Goal: Obtain resource: Download file/media

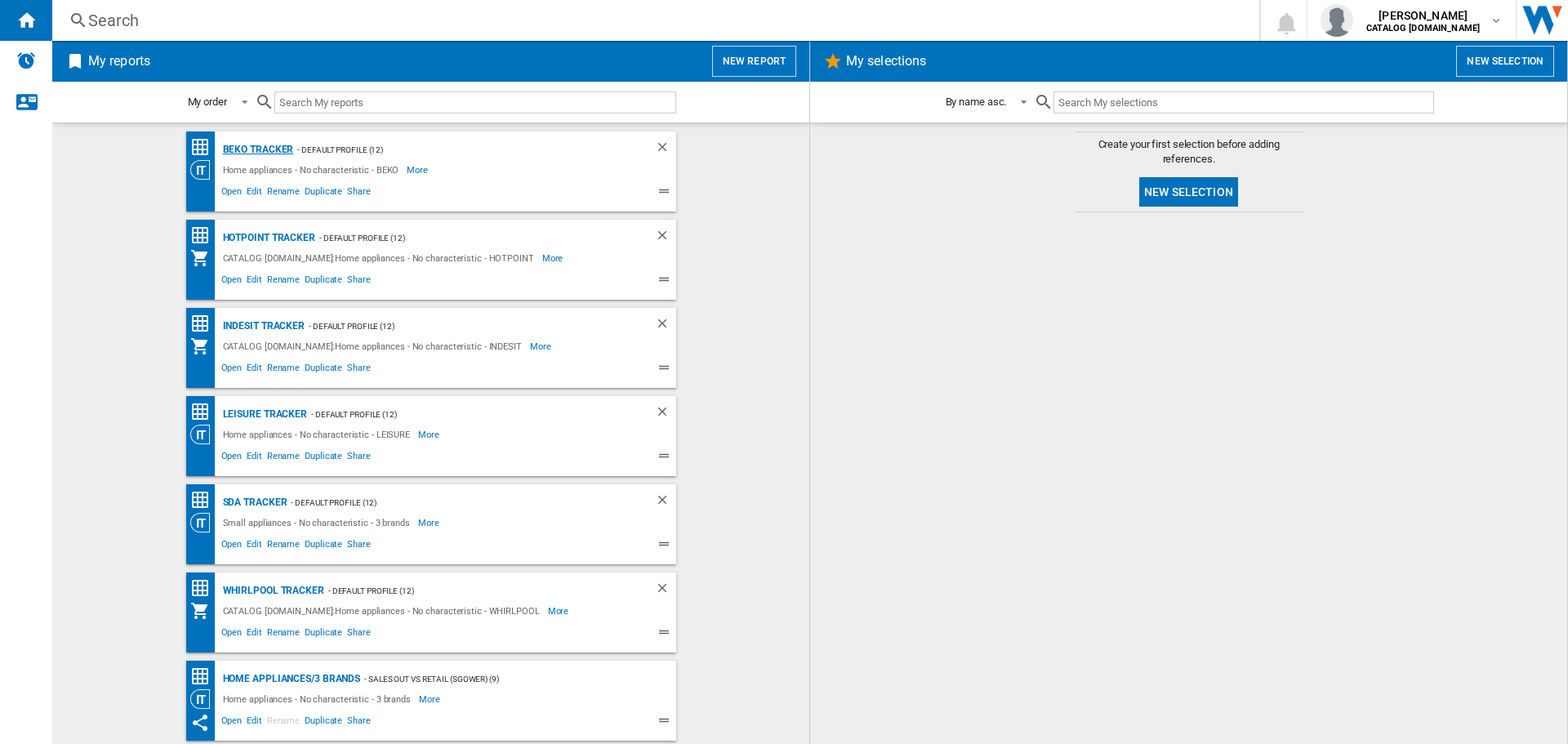
click at [251, 146] on div "BEKO Tracker" at bounding box center [256, 149] width 75 height 20
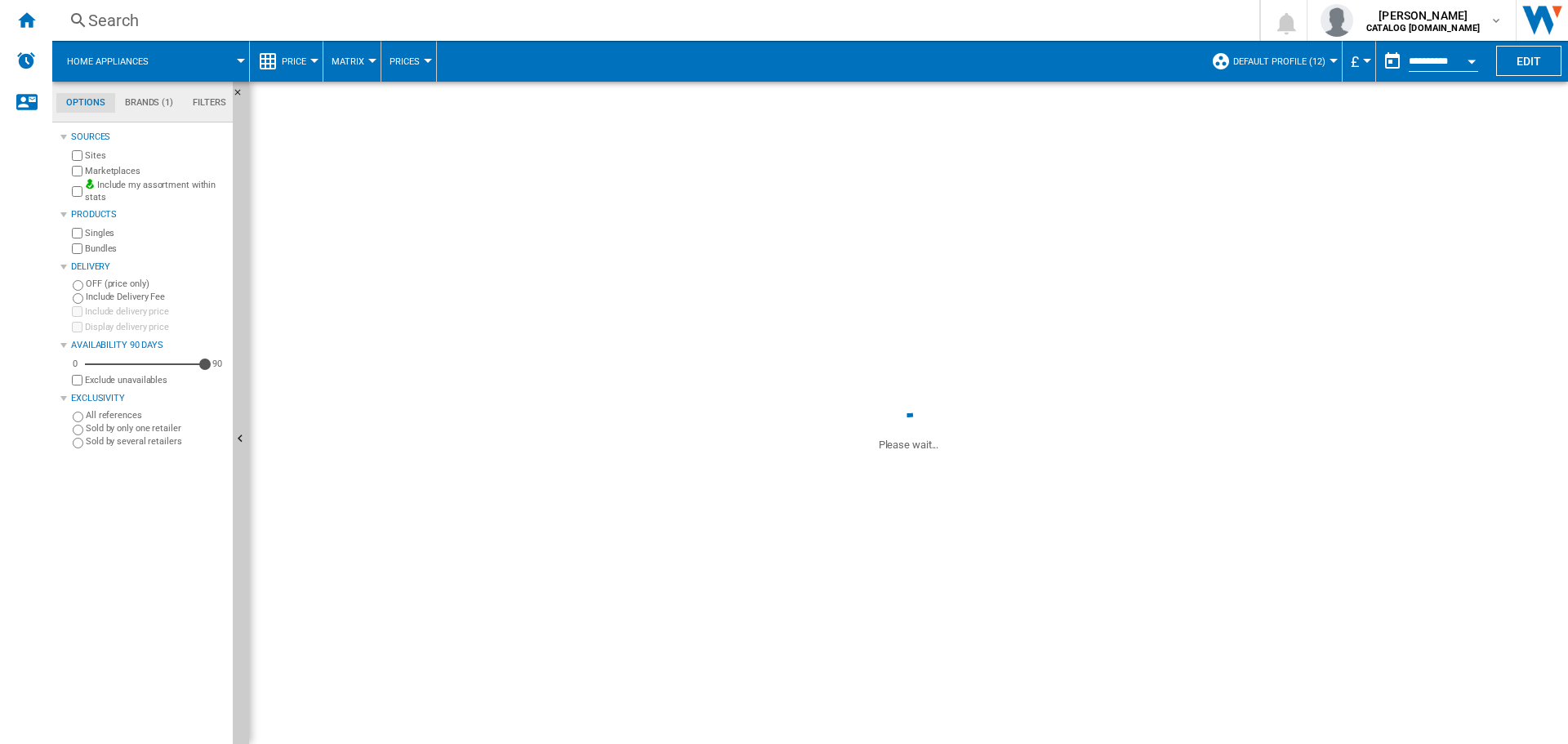
click at [1472, 63] on div "Open calendar" at bounding box center [1471, 62] width 8 height 4
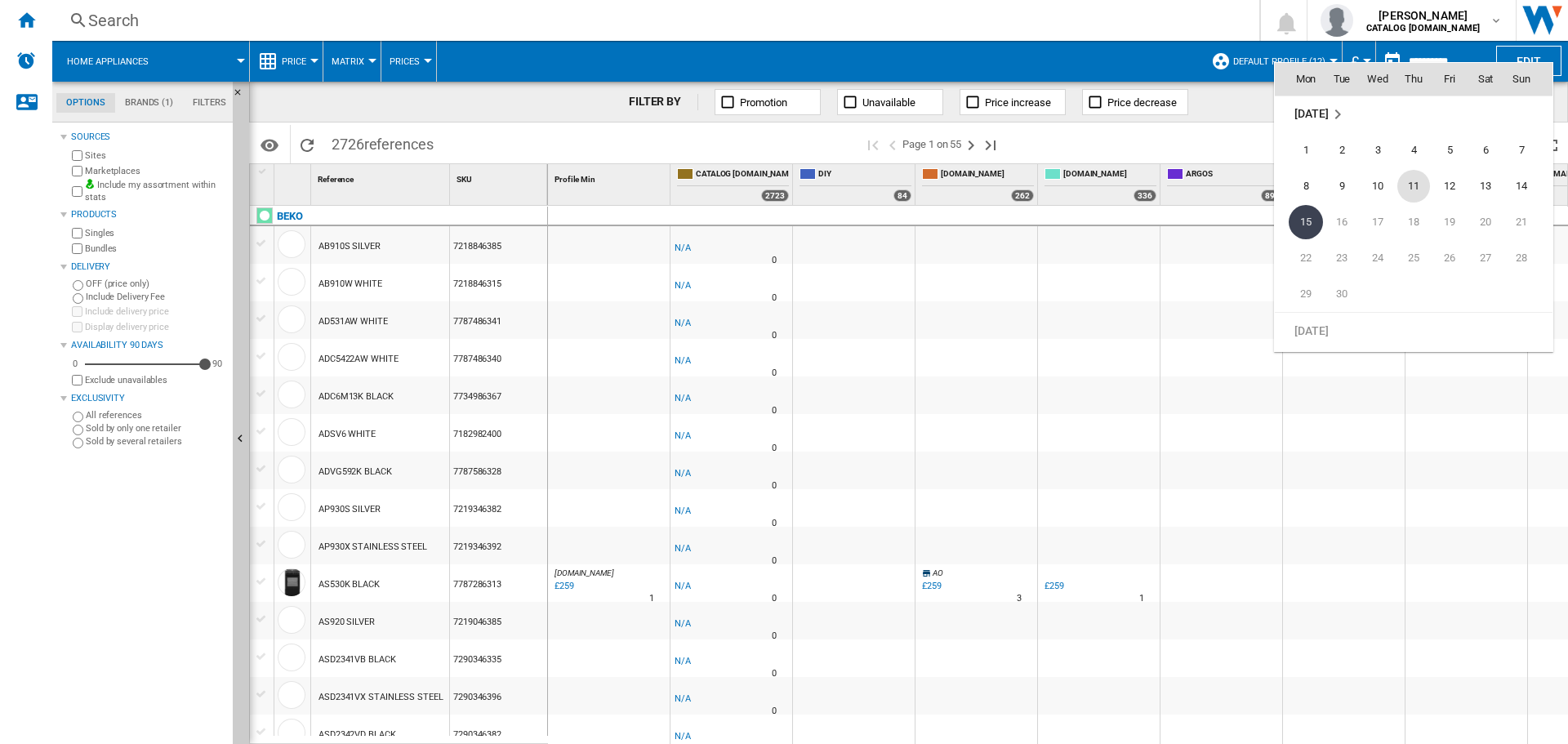
click at [1413, 189] on span "11" at bounding box center [1413, 185] width 33 height 33
type input "**********"
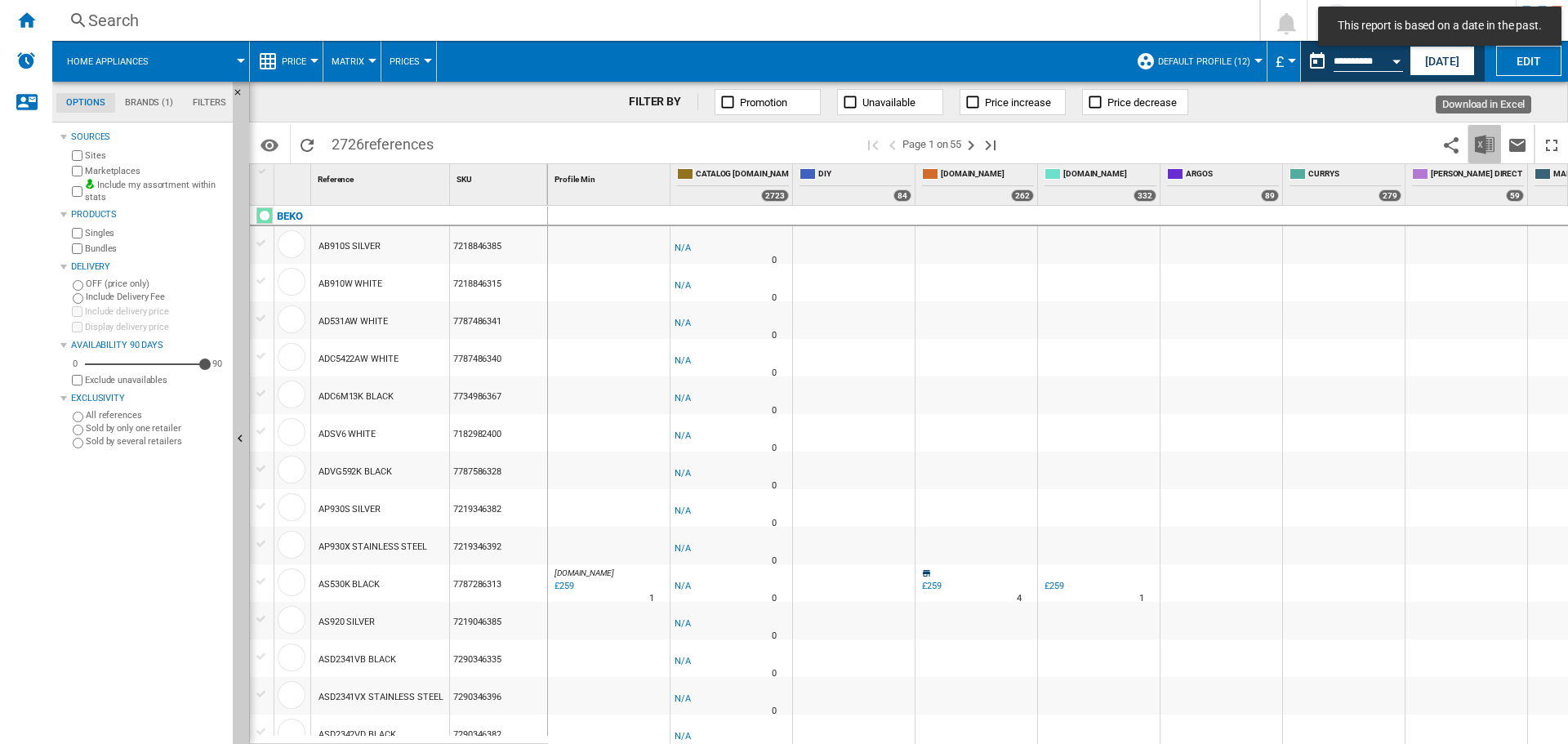
click at [1478, 147] on img "Download in Excel" at bounding box center [1484, 145] width 19 height 19
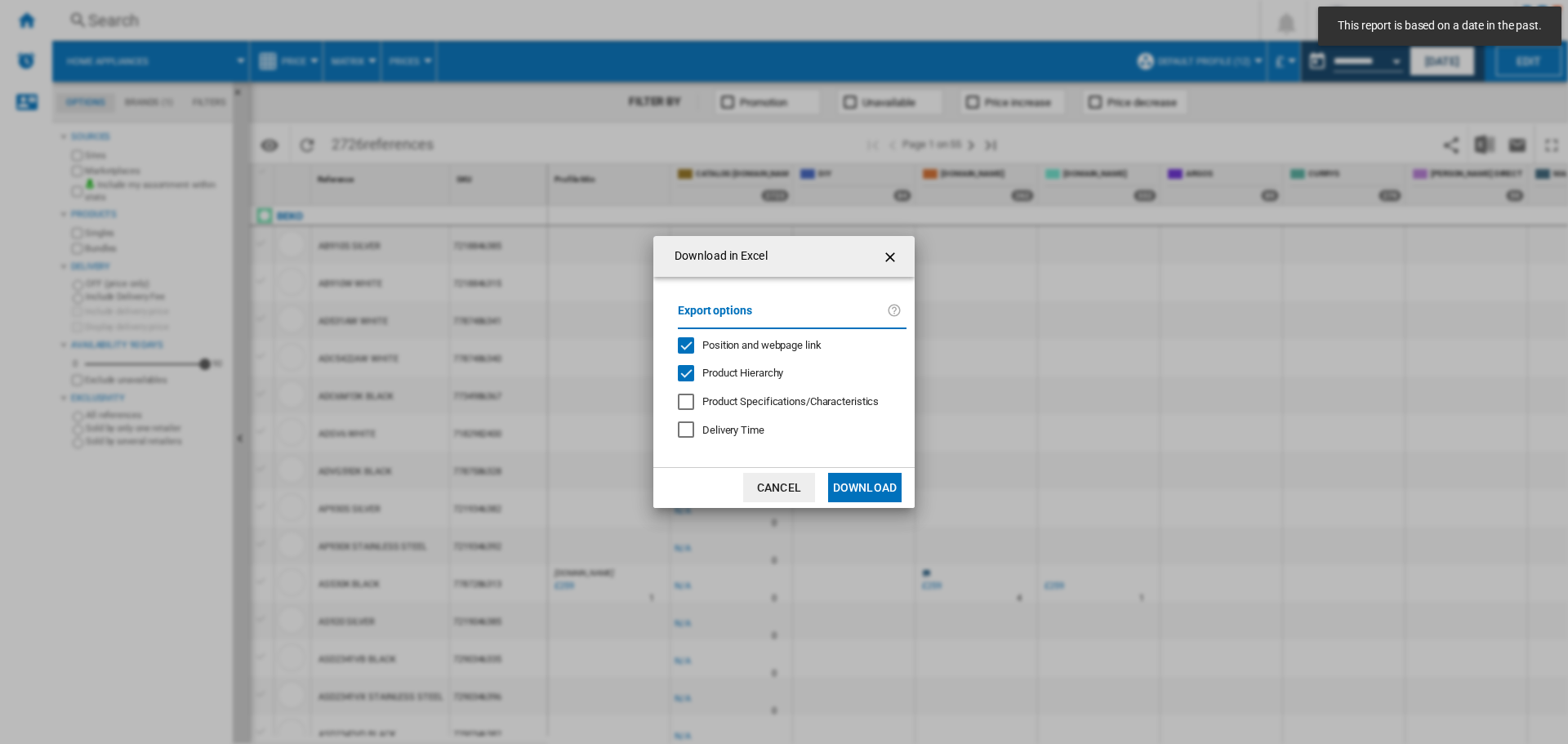
click at [864, 485] on button "Download" at bounding box center [864, 487] width 73 height 29
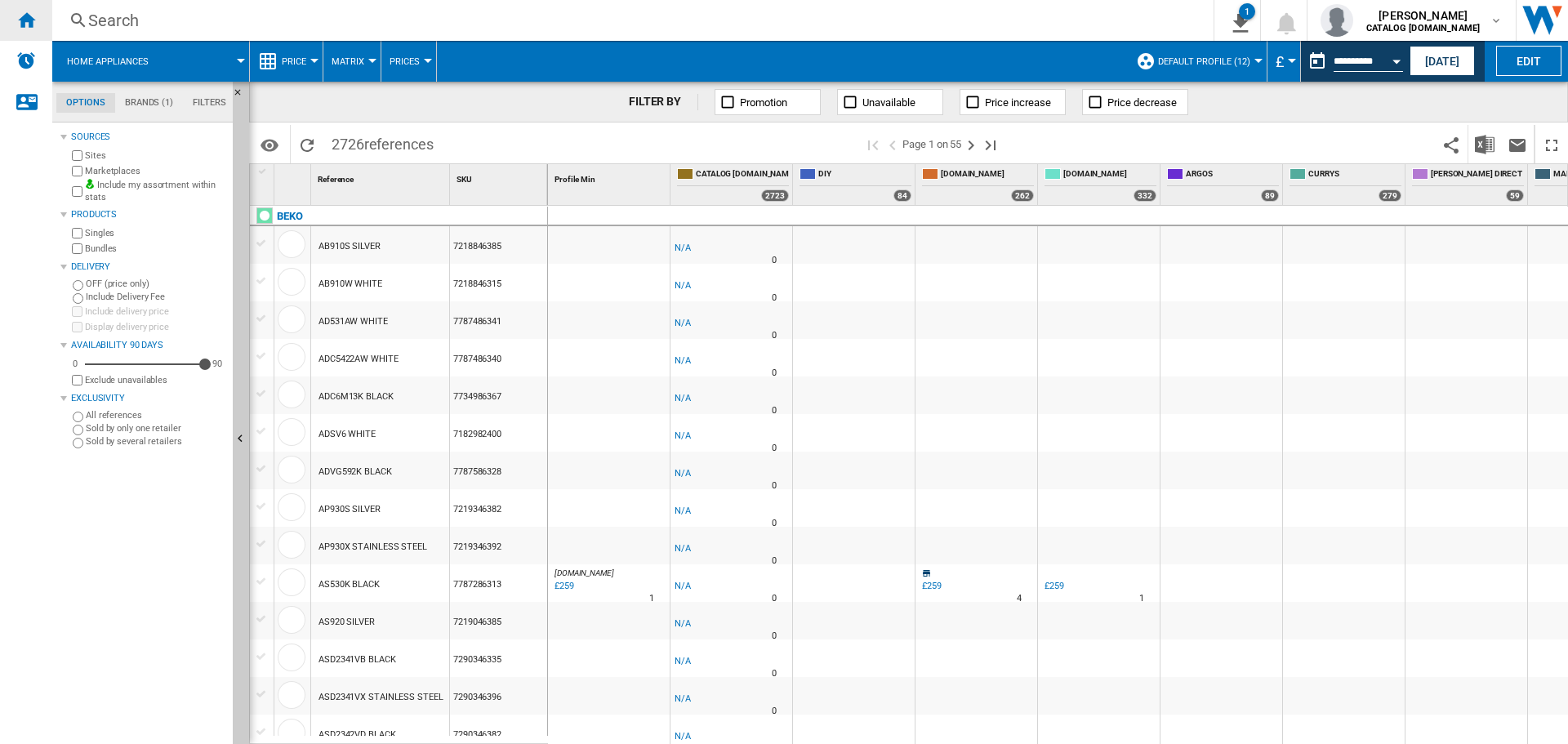
drag, startPoint x: 34, startPoint y: 21, endPoint x: 11, endPoint y: 34, distance: 26.4
click at [34, 21] on ng-md-icon "Home" at bounding box center [26, 19] width 19 height 19
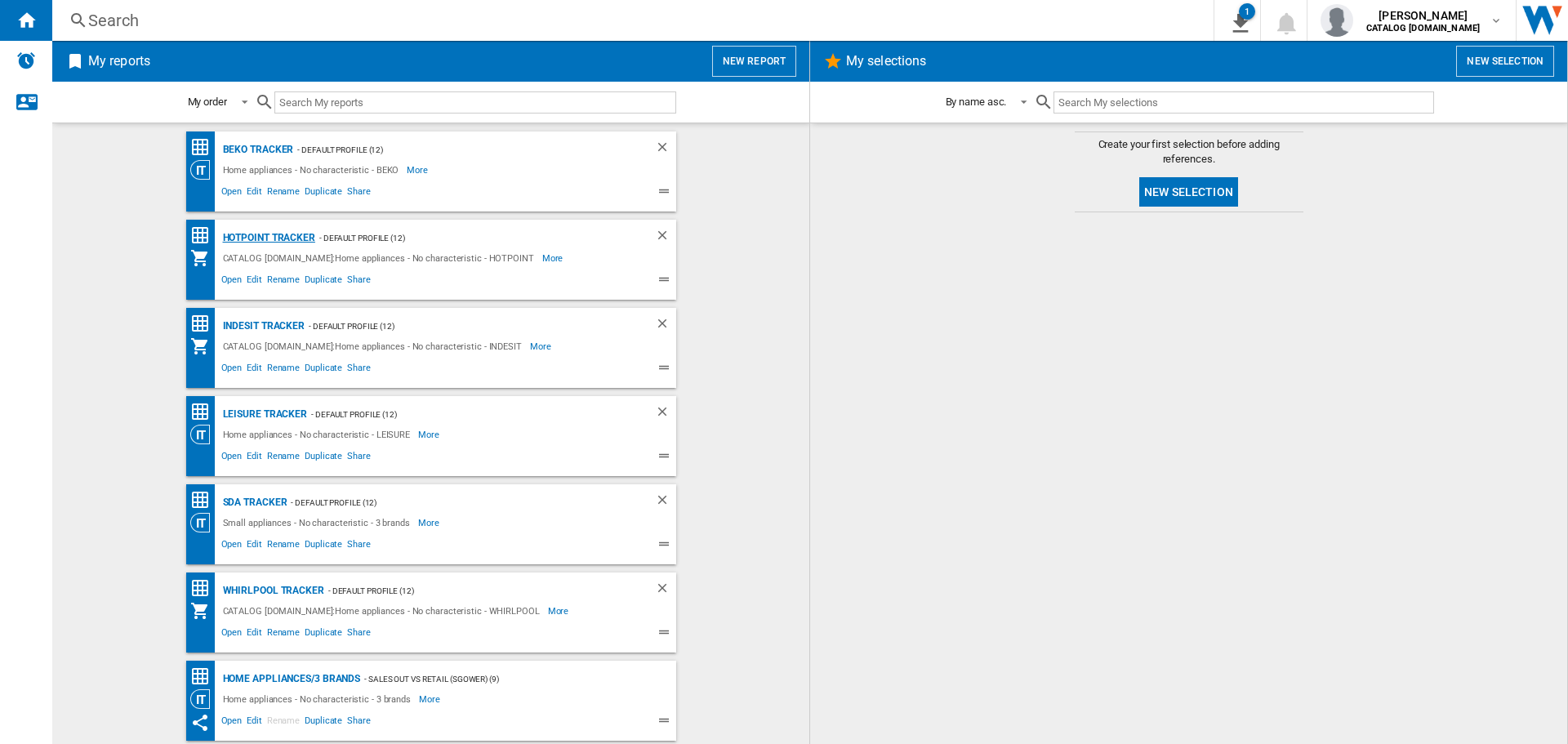
click at [266, 244] on div "Hotpoint Tracker" at bounding box center [267, 237] width 96 height 20
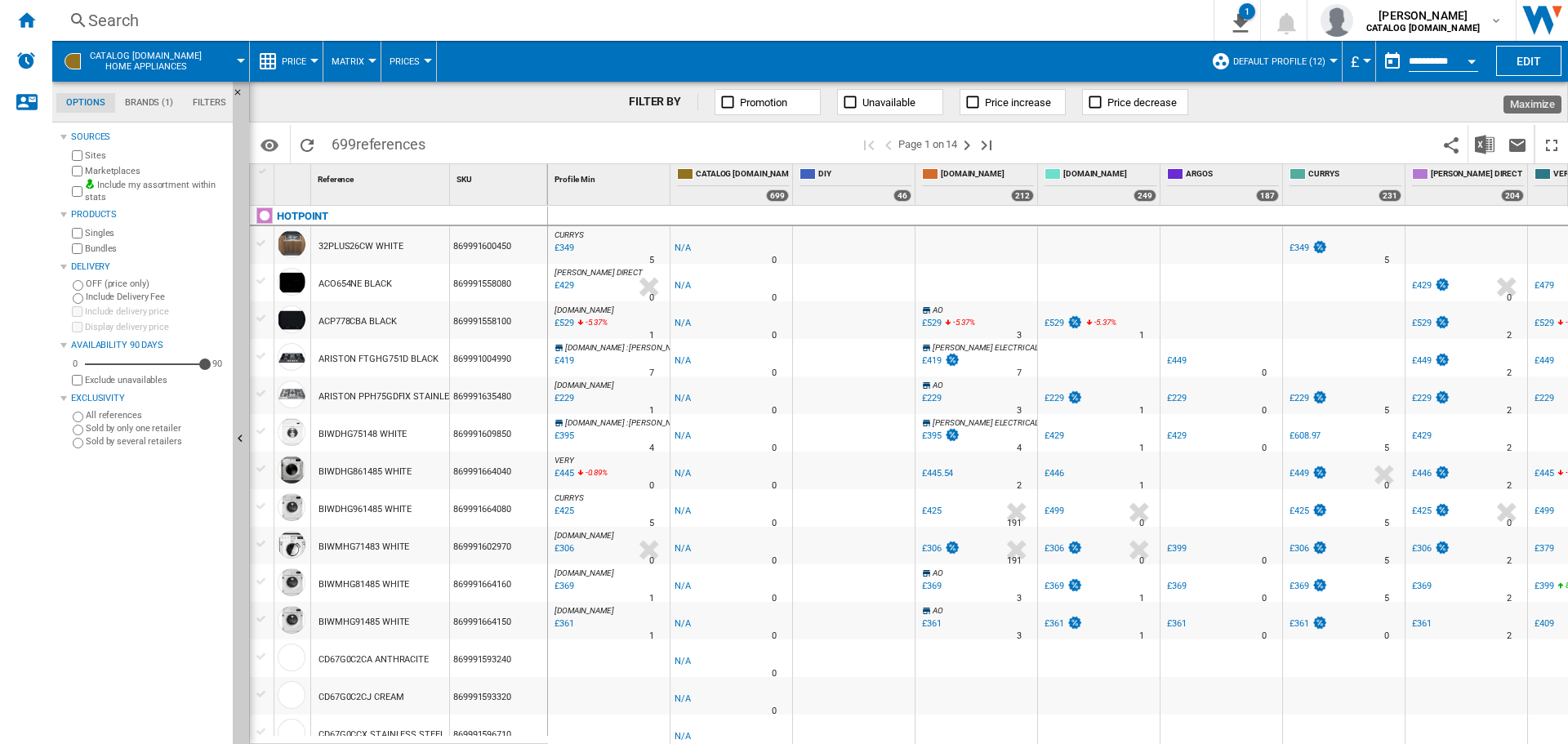
click at [1459, 64] on button "Open calendar" at bounding box center [1471, 58] width 29 height 29
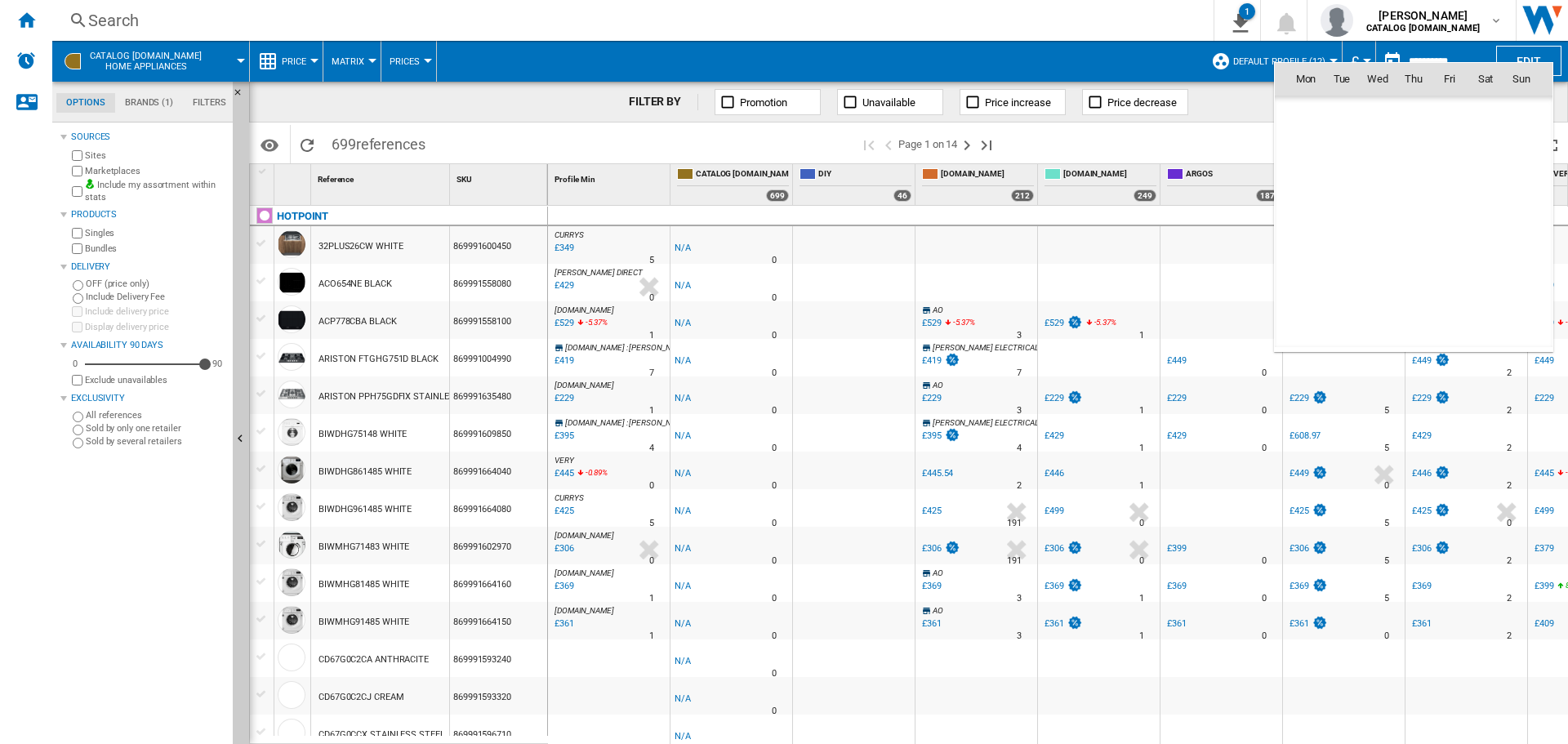
scroll to position [7787, 0]
drag, startPoint x: 1418, startPoint y: 181, endPoint x: 1408, endPoint y: 207, distance: 27.9
click at [1418, 180] on span "11" at bounding box center [1413, 185] width 33 height 33
type input "**********"
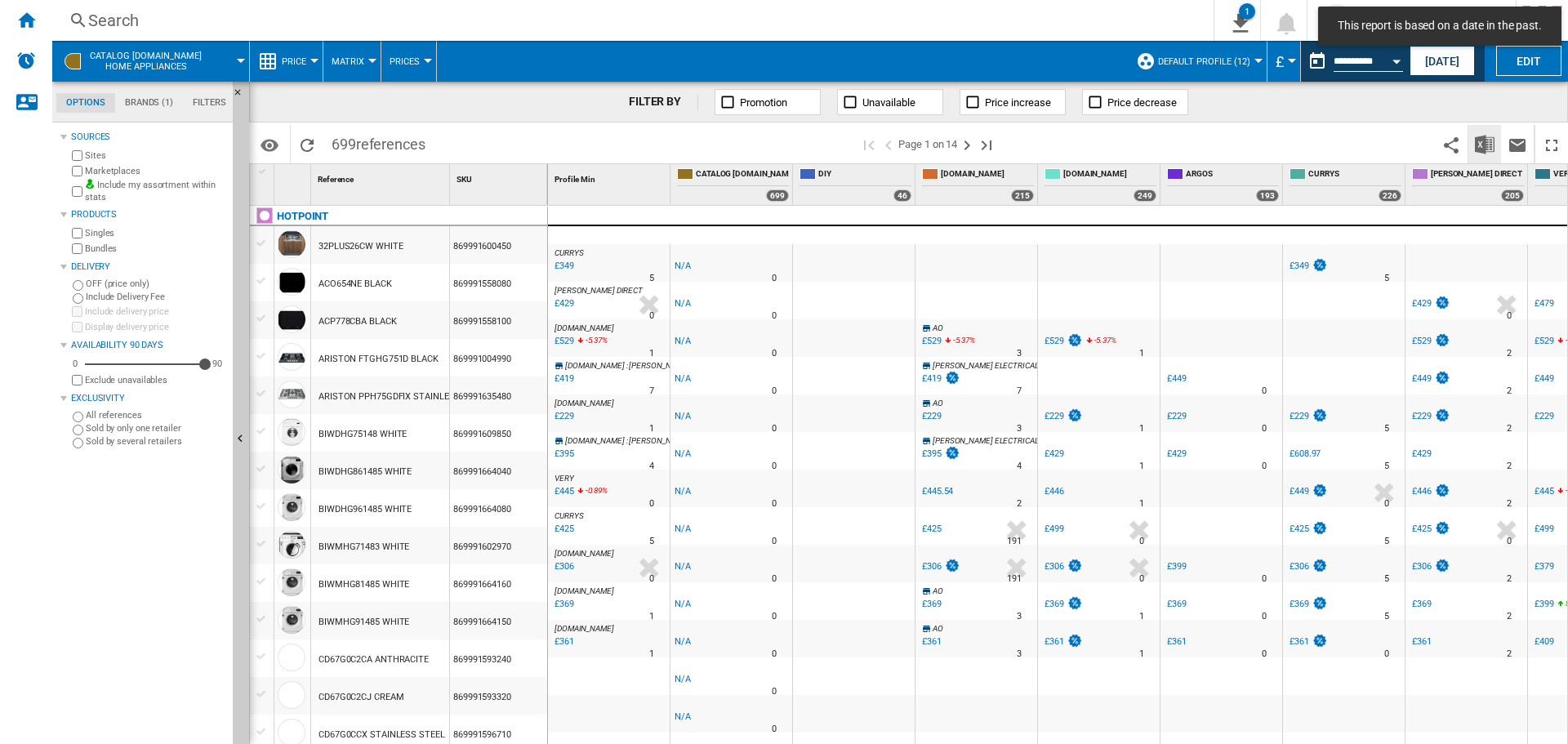
click at [1481, 147] on img "Download in Excel" at bounding box center [1484, 145] width 19 height 19
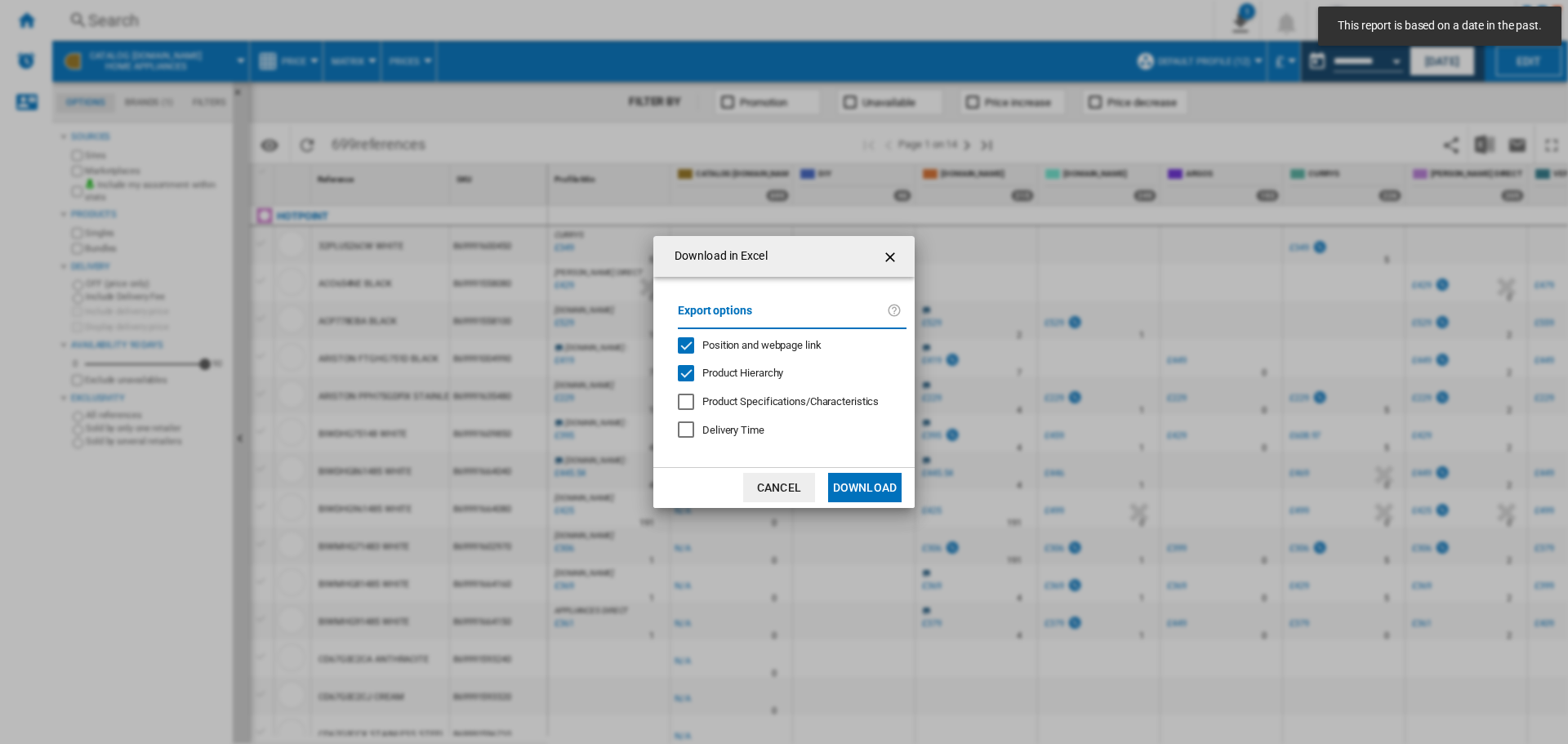
click at [853, 476] on button "Download" at bounding box center [864, 487] width 73 height 29
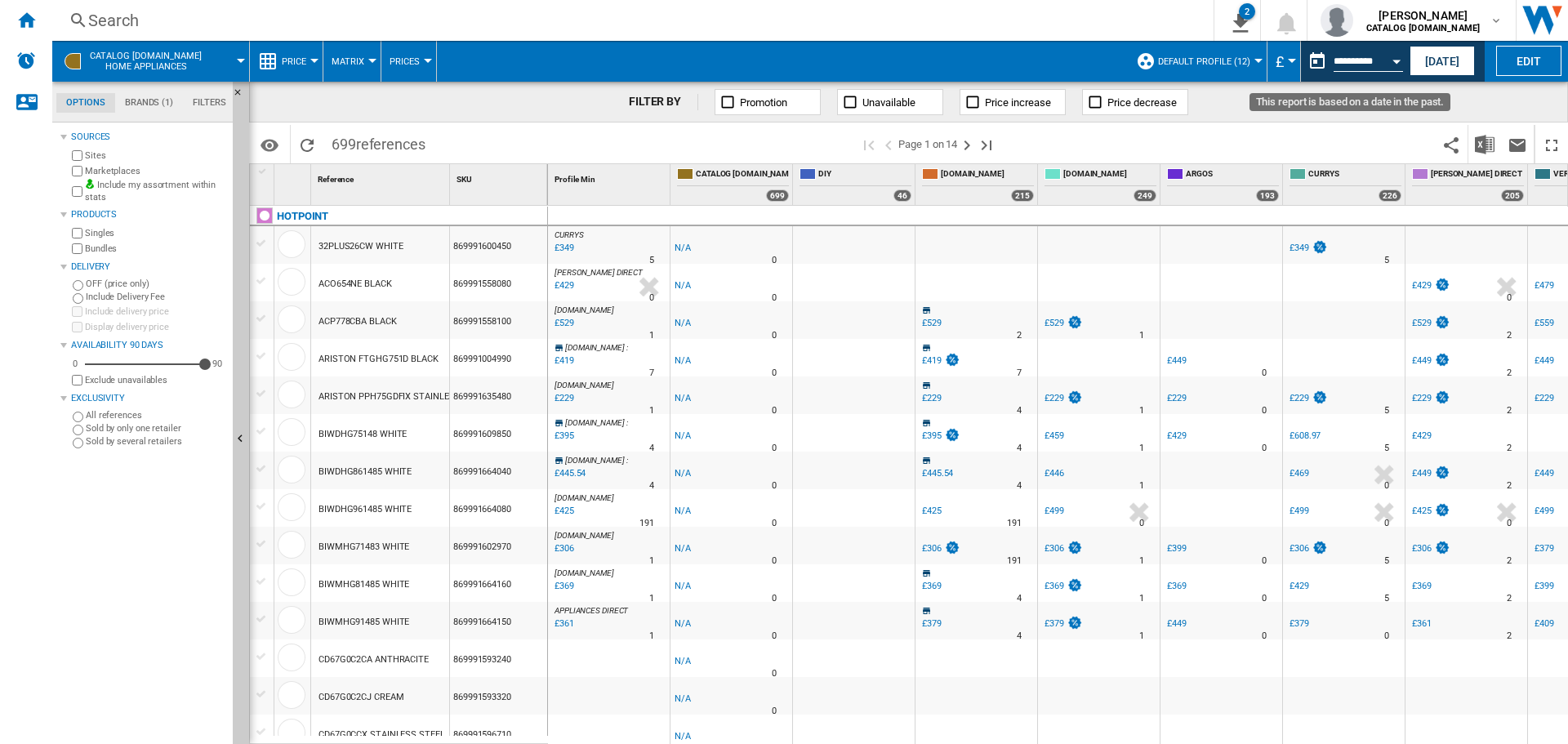
click at [1397, 60] on div "Open calendar" at bounding box center [1396, 62] width 8 height 4
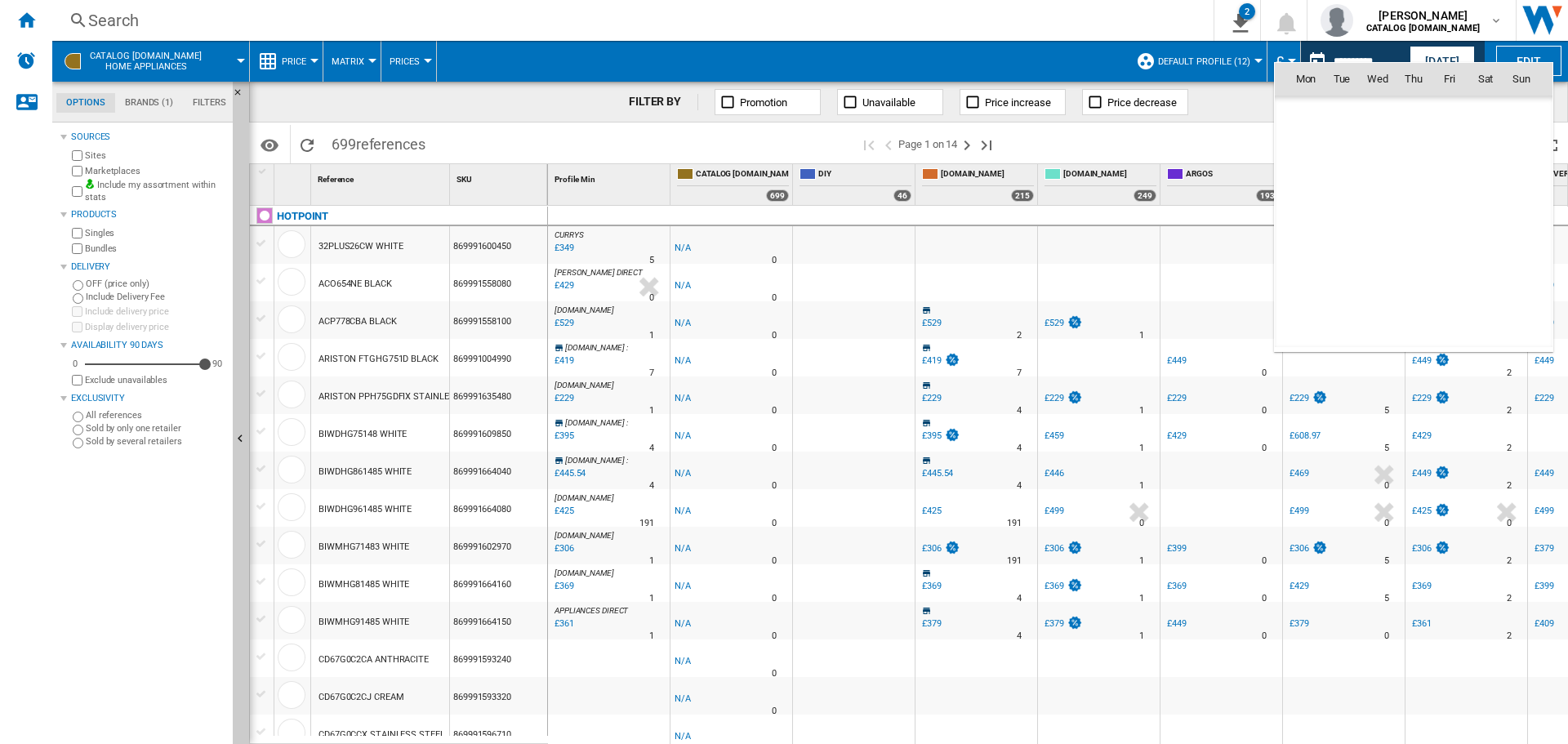
scroll to position [7787, 0]
click at [1410, 147] on span "4" at bounding box center [1413, 150] width 33 height 33
type input "**********"
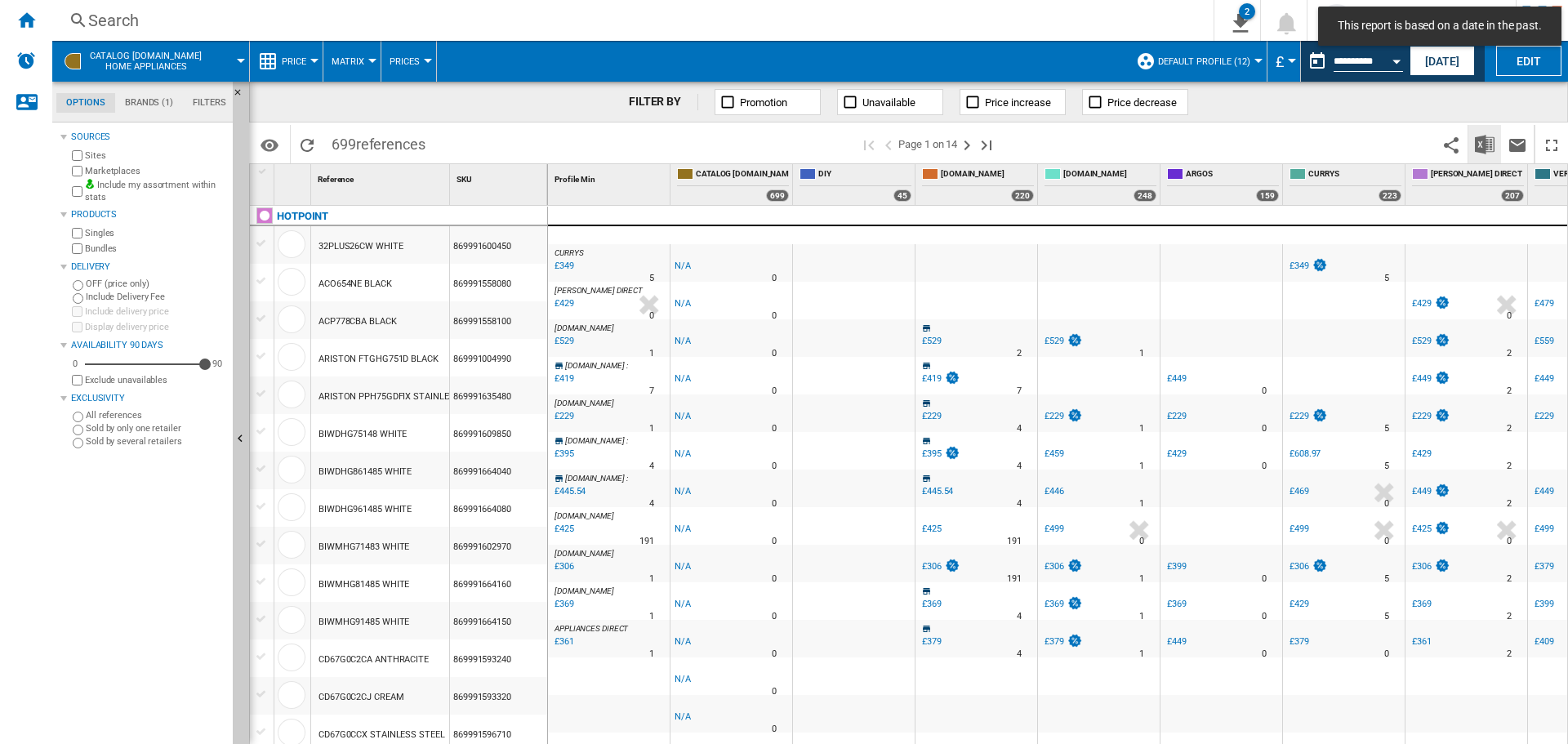
click at [1489, 135] on img "Download in Excel" at bounding box center [1484, 145] width 19 height 19
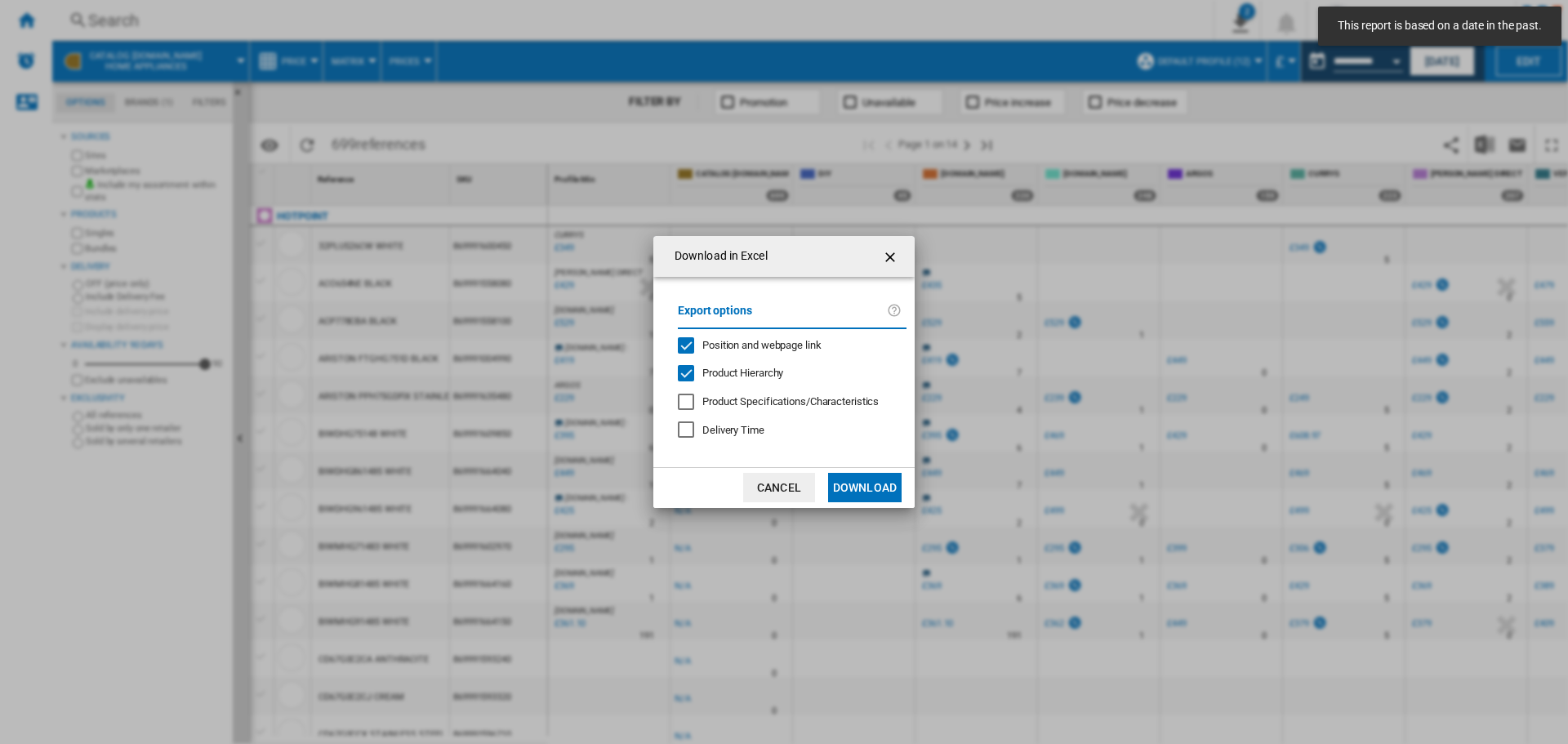
click at [856, 490] on button "Download" at bounding box center [864, 487] width 73 height 29
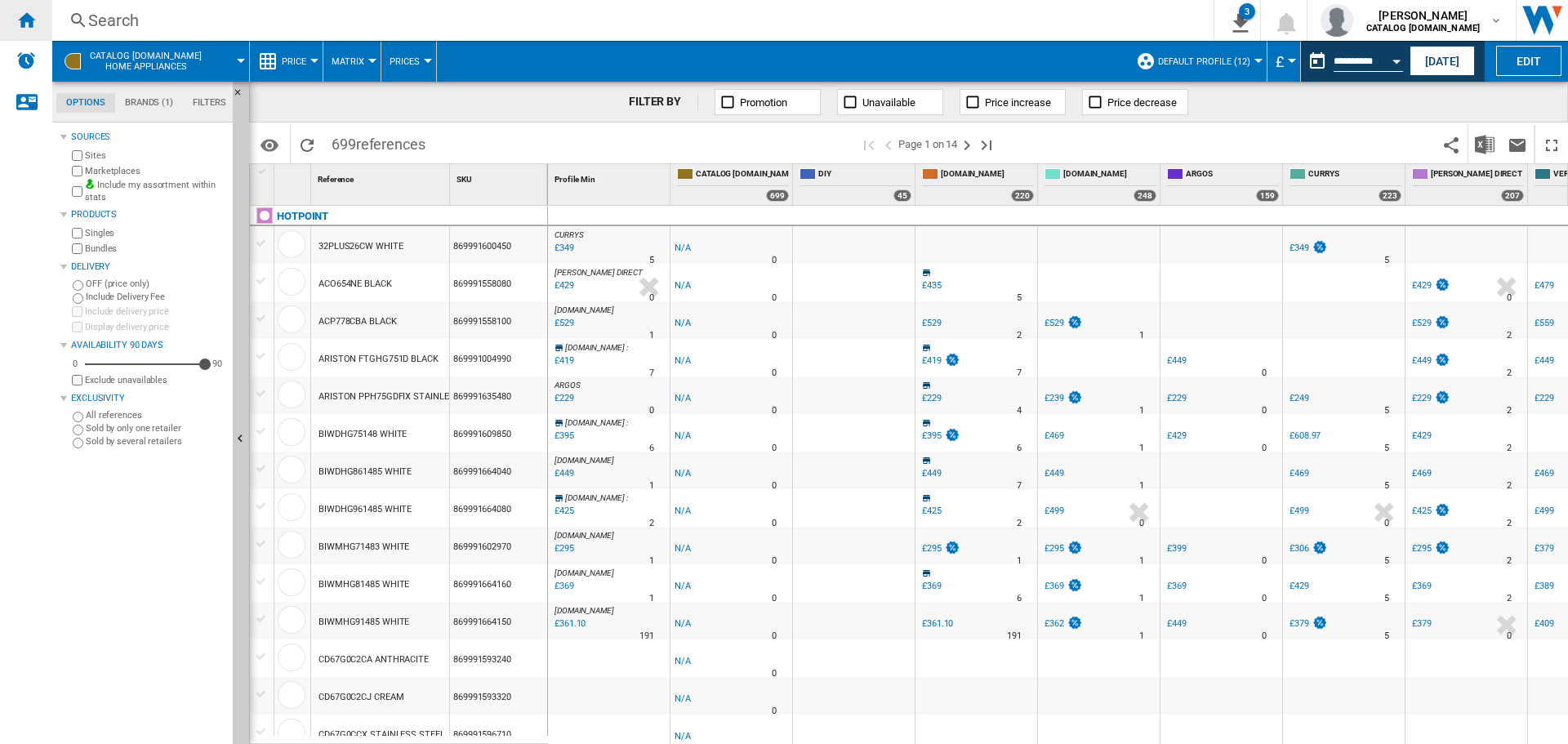
click at [37, 28] on div "Home" at bounding box center [26, 20] width 52 height 41
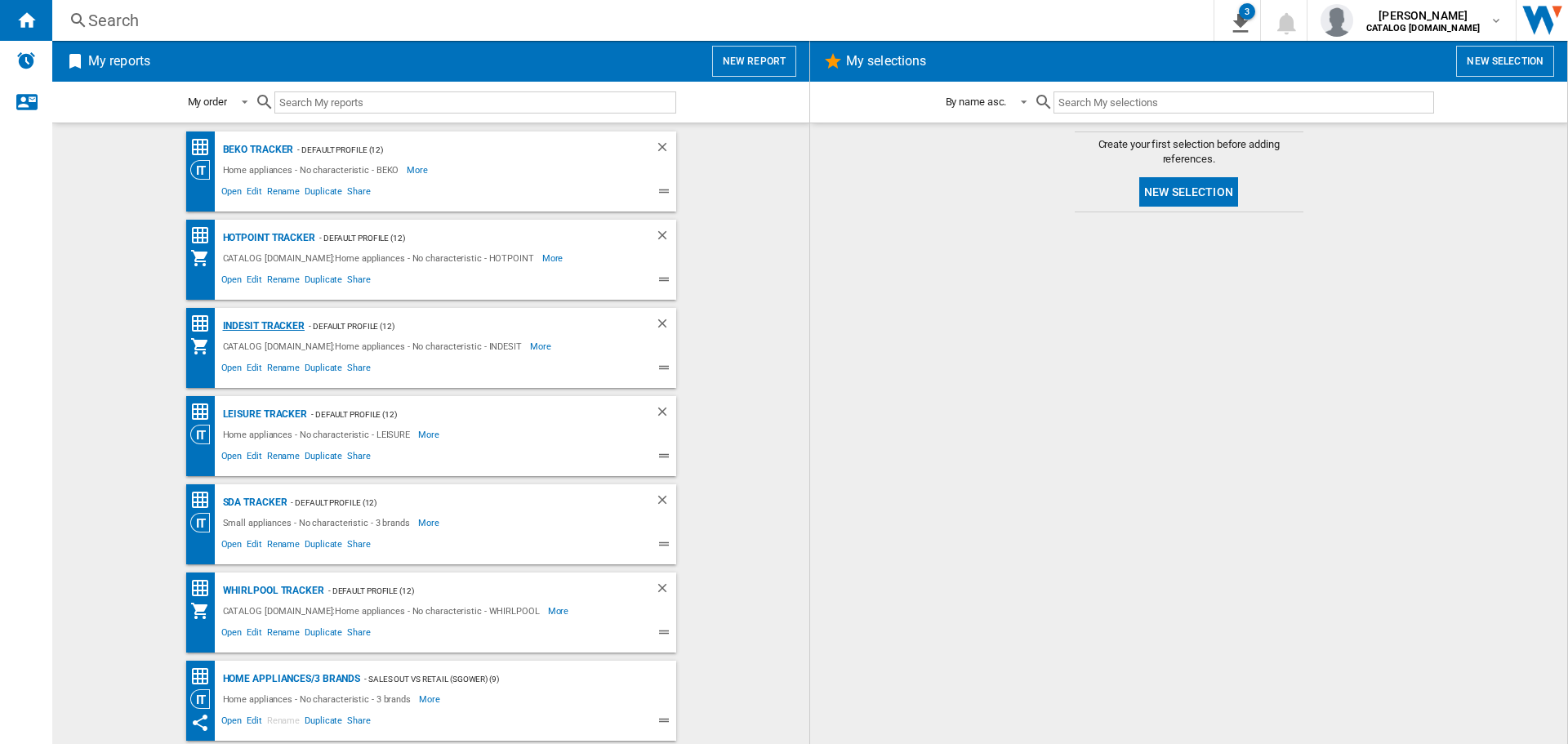
click at [264, 325] on div "Indesit Tracker" at bounding box center [262, 326] width 87 height 20
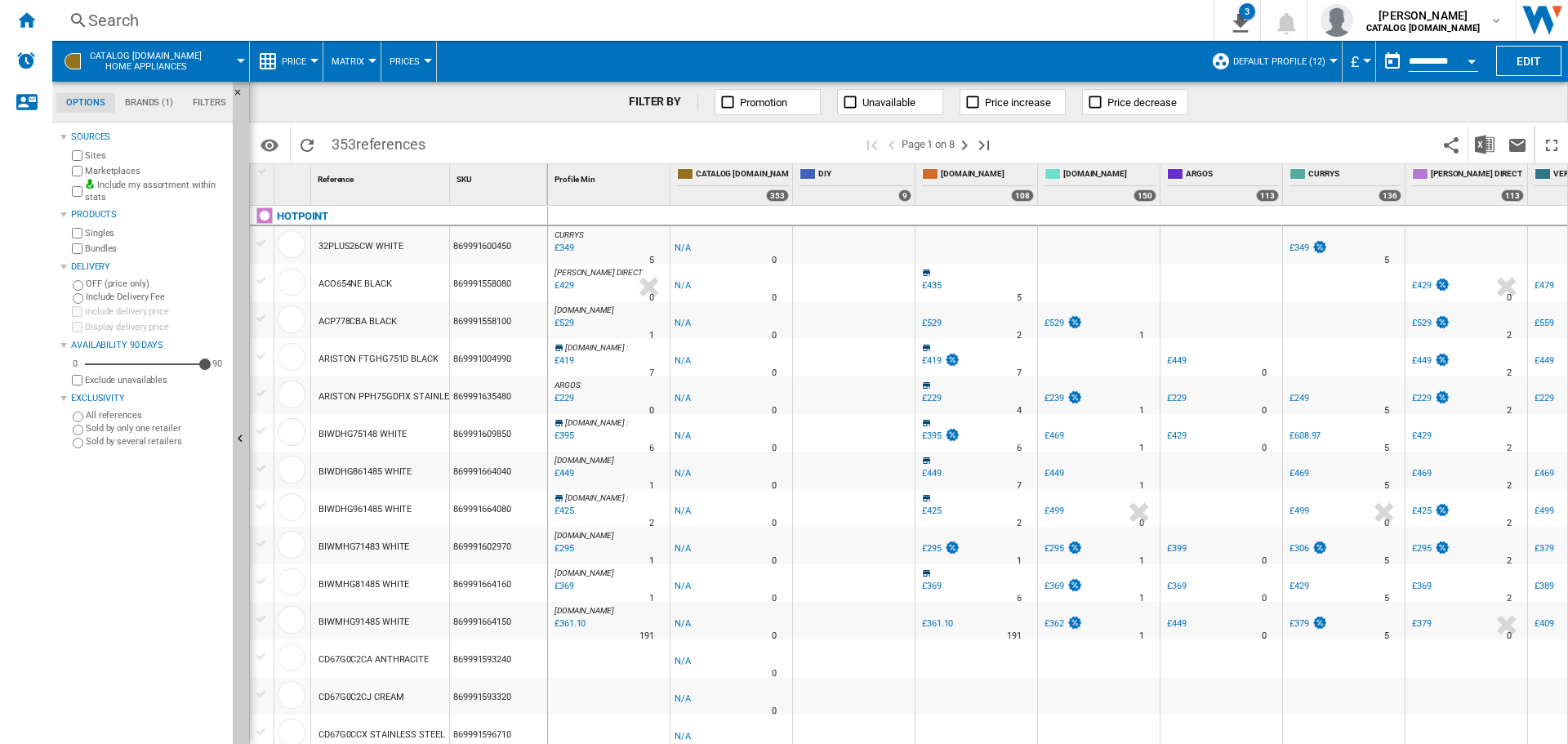
click at [1474, 57] on button "Open calendar" at bounding box center [1471, 58] width 29 height 29
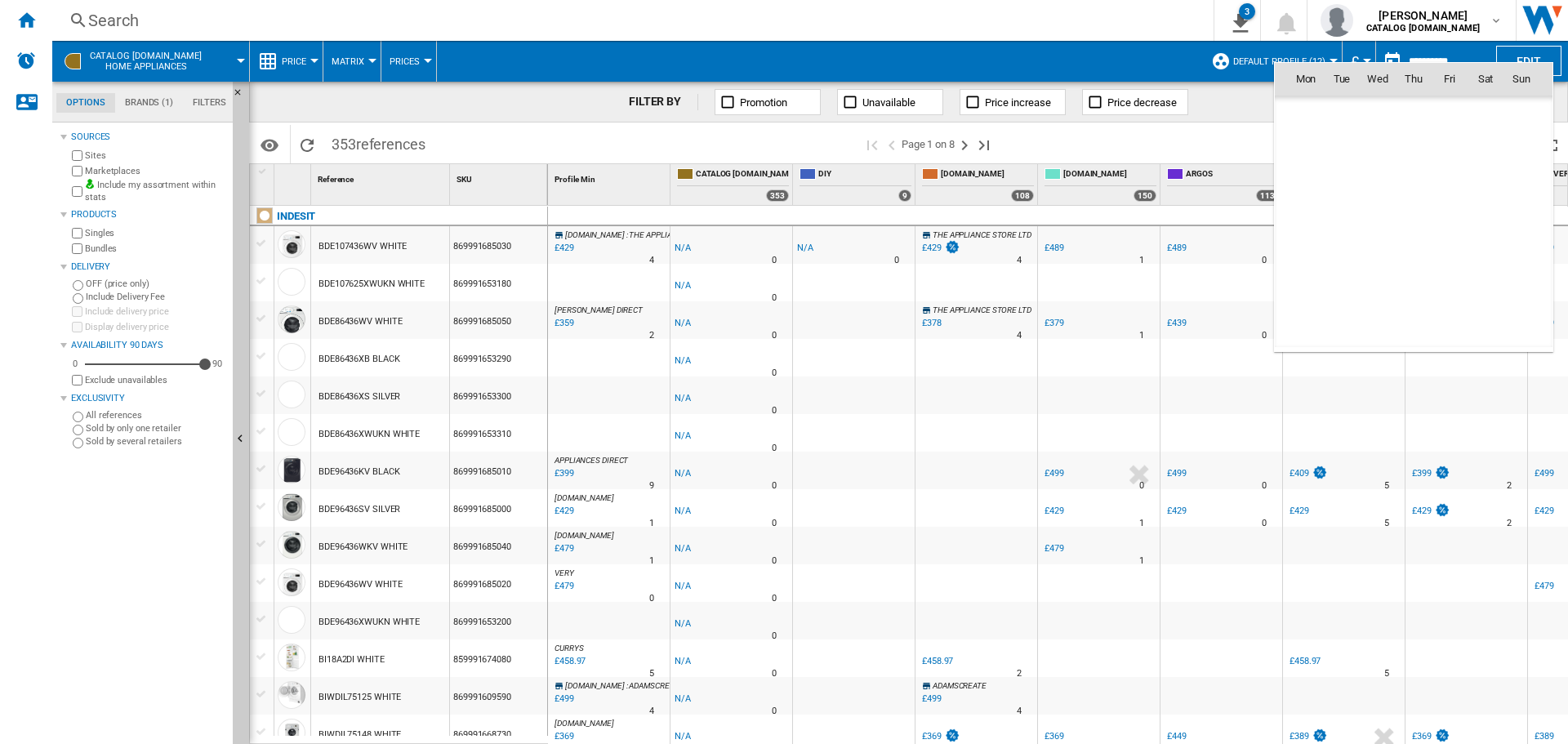
scroll to position [7787, 0]
click at [1413, 186] on span "11" at bounding box center [1413, 185] width 33 height 33
type input "**********"
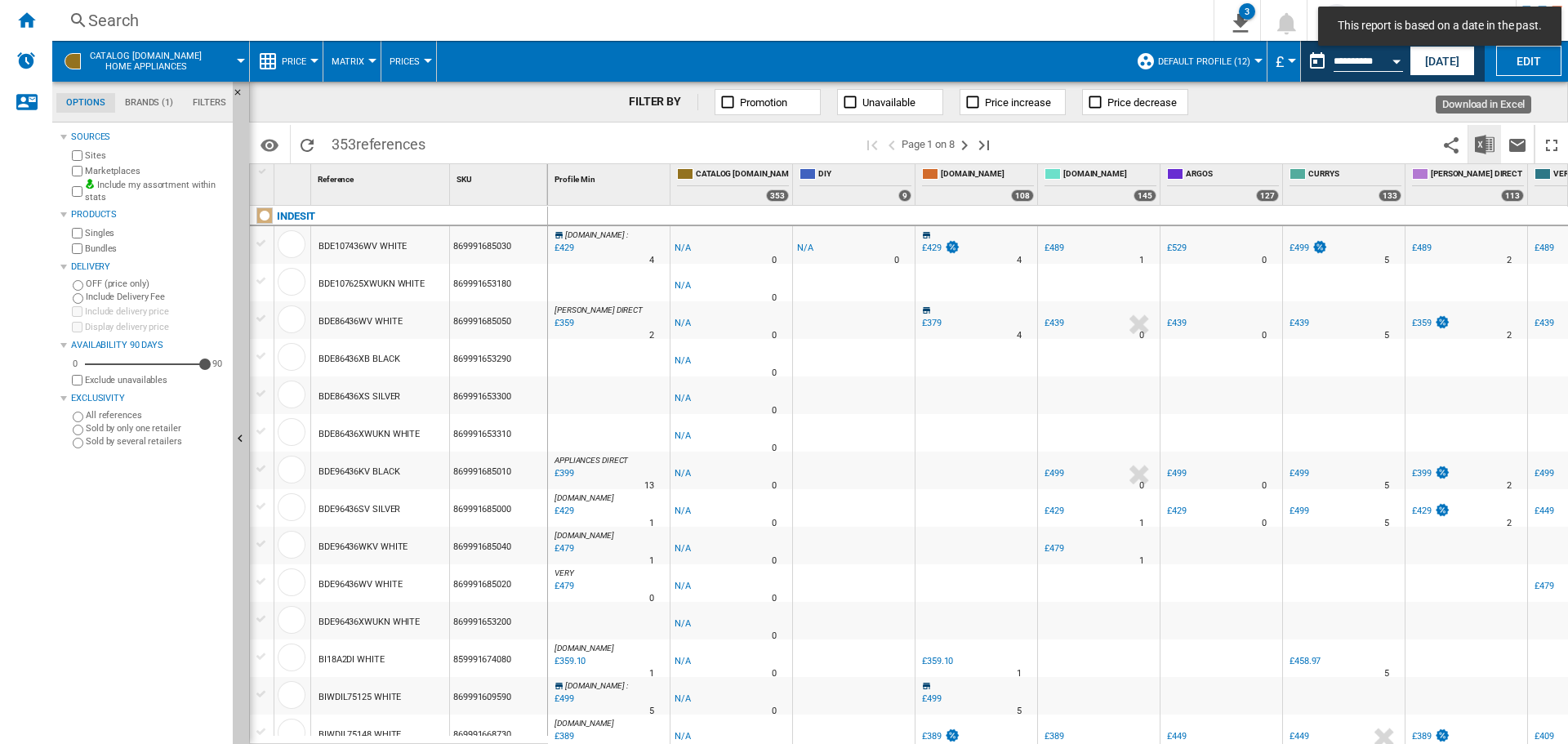
click at [1481, 139] on img "Download in Excel" at bounding box center [1484, 145] width 19 height 19
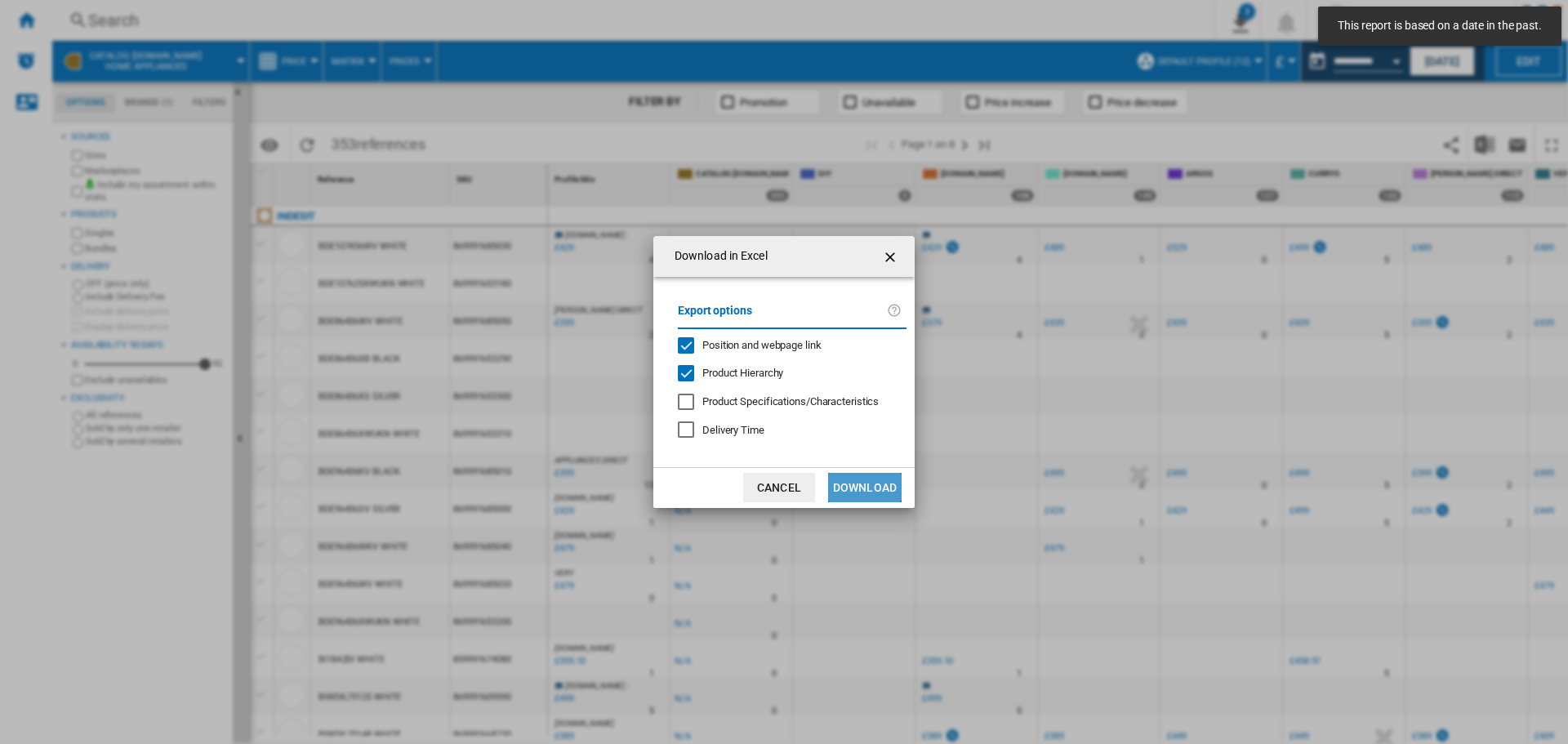
click at [841, 480] on button "Download" at bounding box center [864, 487] width 73 height 29
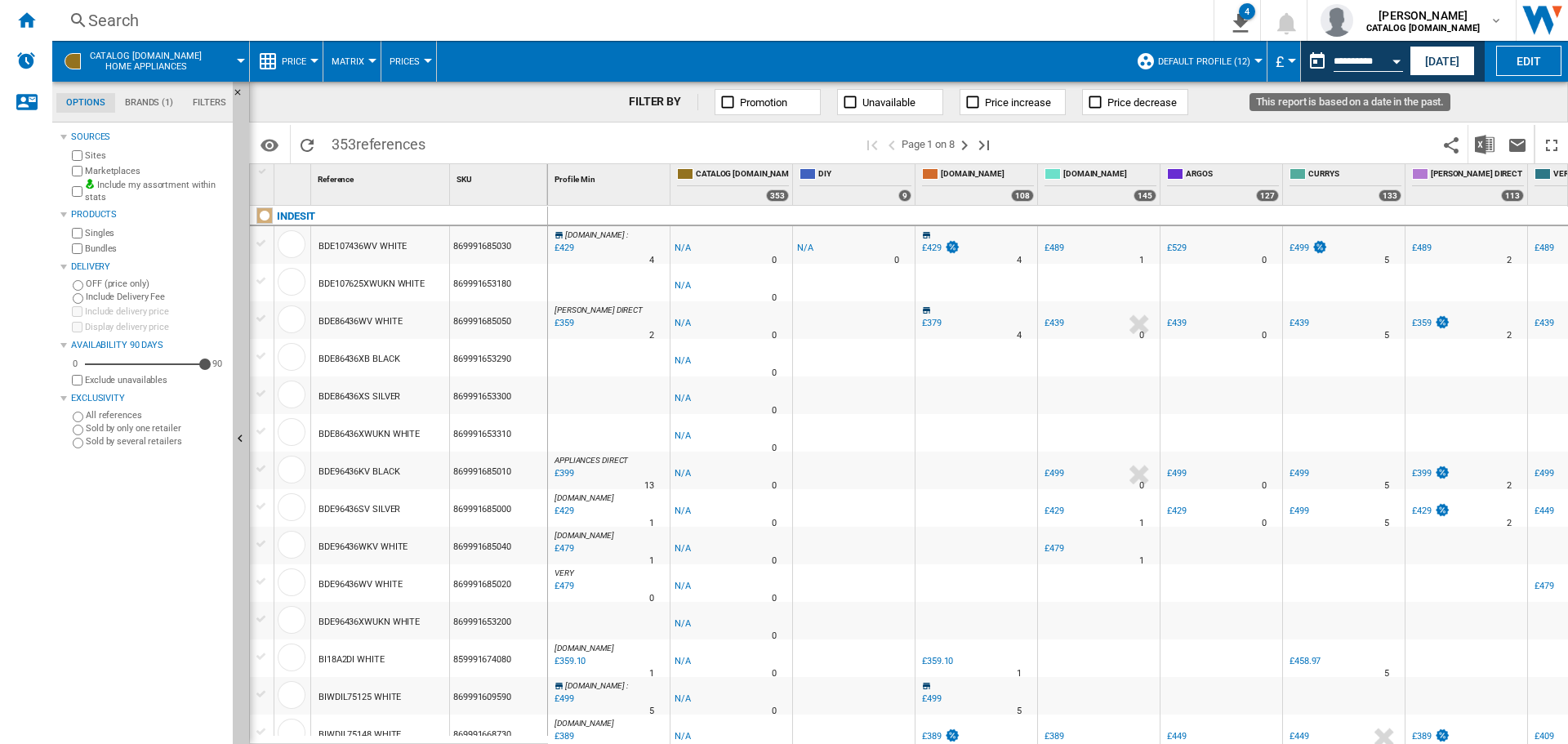
click at [1398, 54] on button "Open calendar" at bounding box center [1396, 58] width 29 height 29
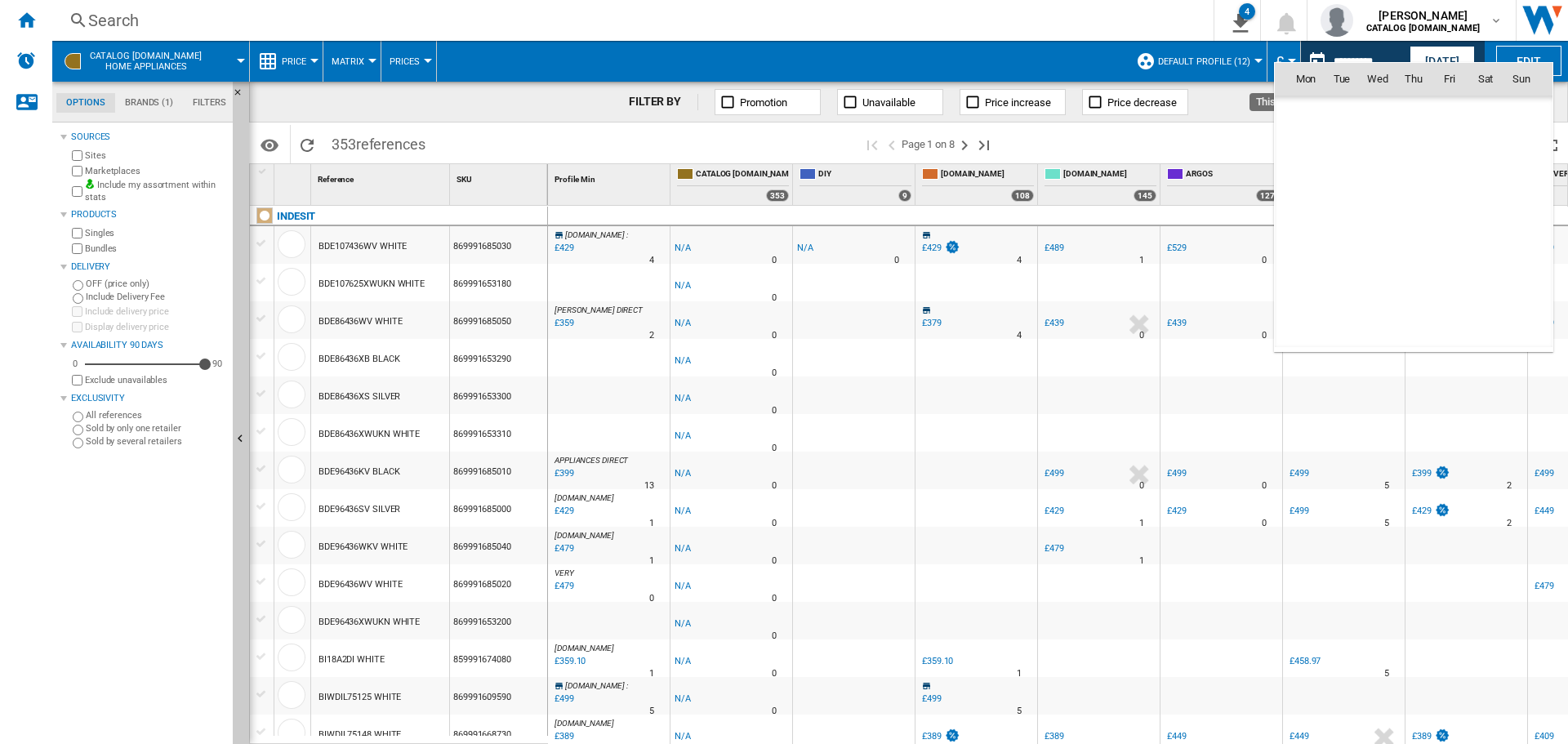
scroll to position [7787, 0]
click at [1413, 149] on span "4" at bounding box center [1413, 150] width 33 height 33
type input "**********"
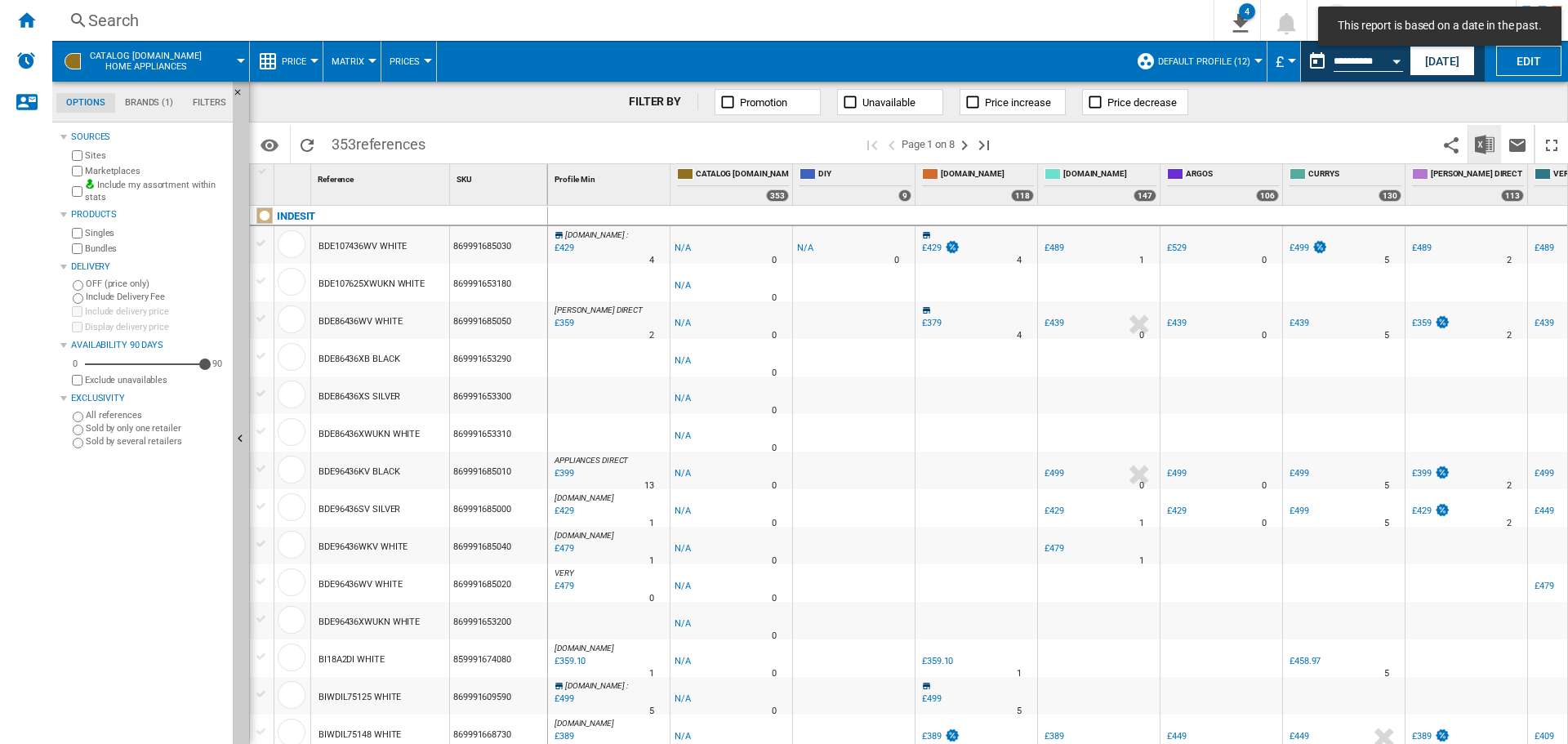
click at [1474, 148] on button "Download in Excel" at bounding box center [1484, 144] width 33 height 38
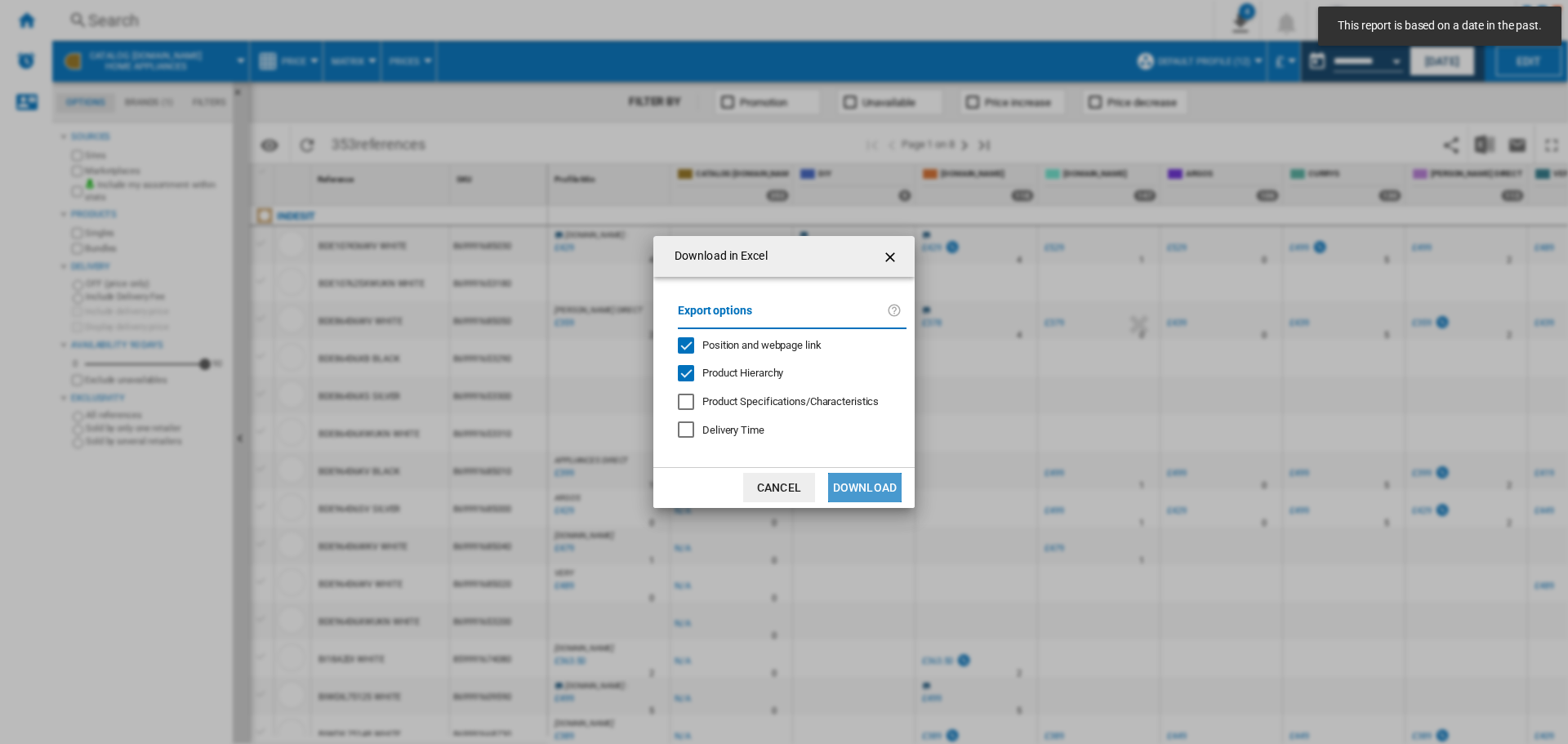
click at [874, 485] on button "Download" at bounding box center [864, 487] width 73 height 29
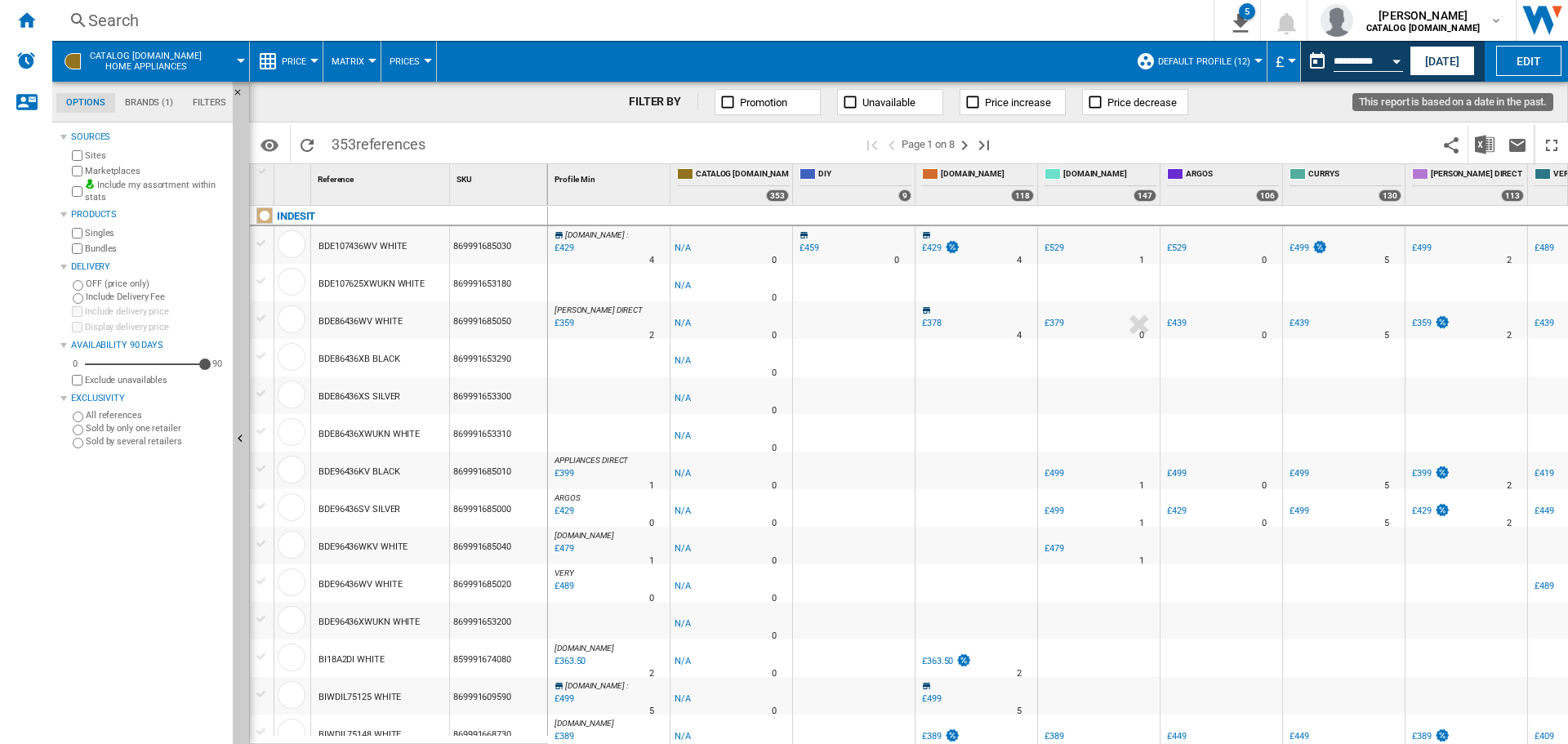
click at [1389, 58] on button "Open calendar" at bounding box center [1396, 58] width 29 height 29
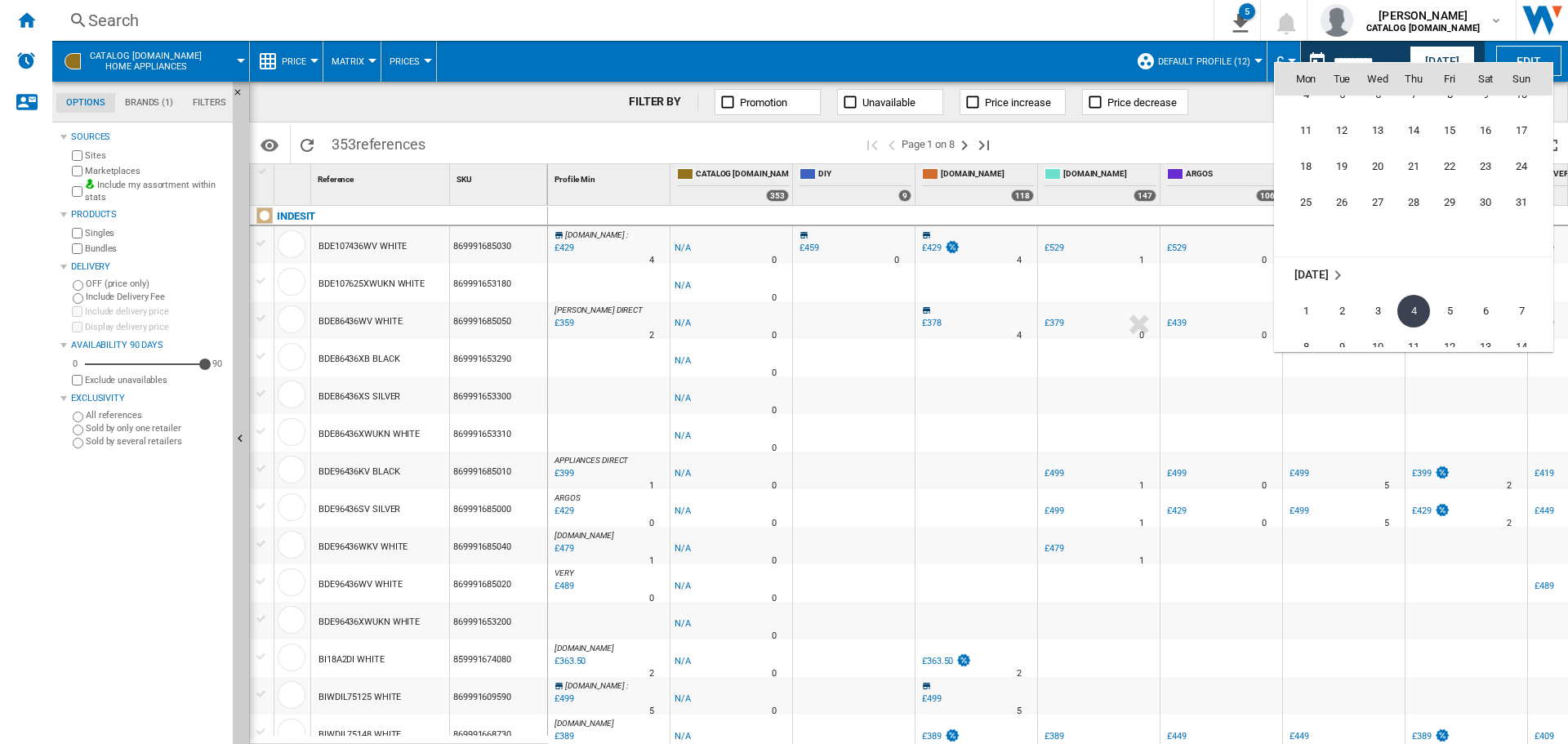
scroll to position [7624, 0]
click at [1413, 200] on span "28" at bounding box center [1413, 205] width 33 height 33
type input "**********"
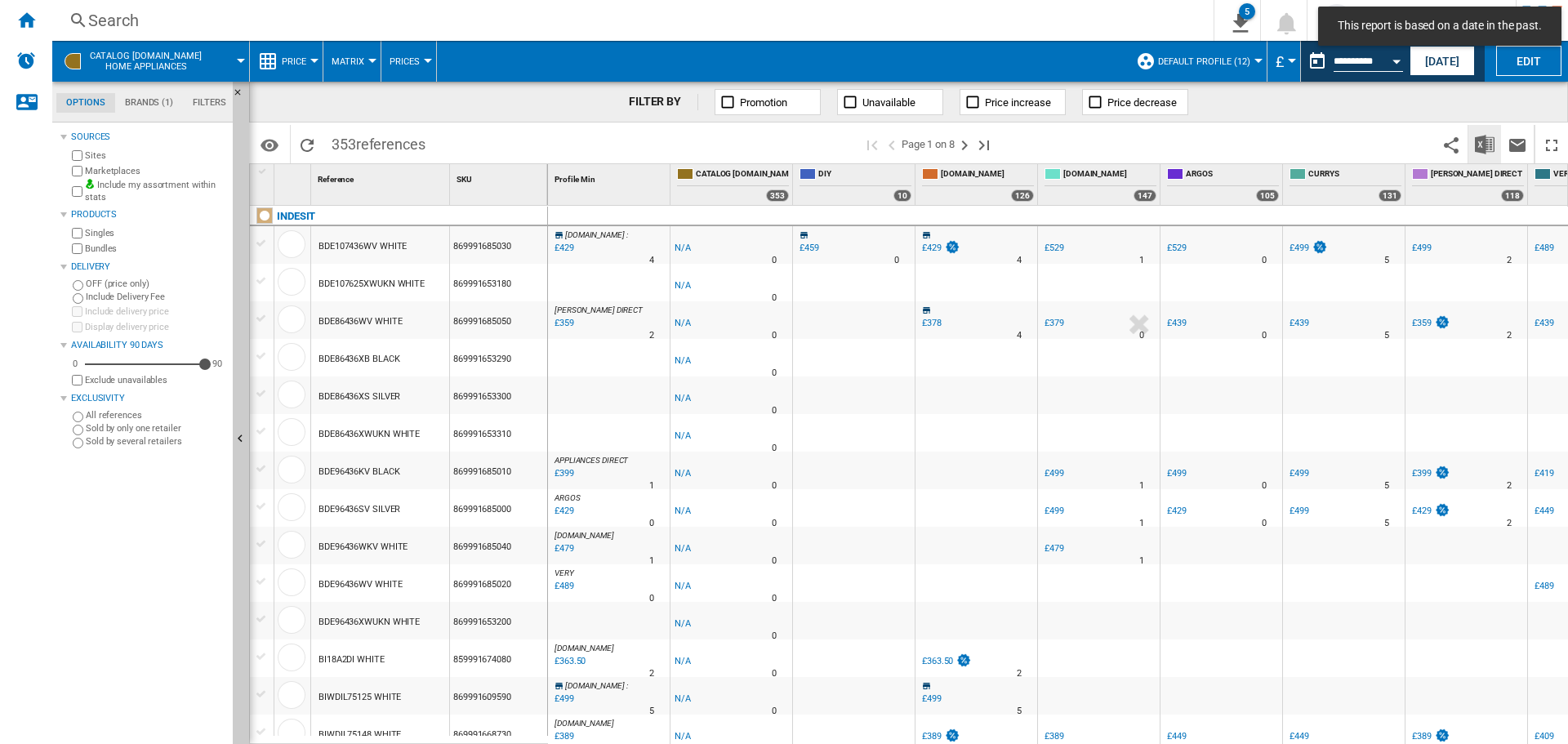
click at [1479, 124] on div "Identifiers SKU - Stock Keeping Unit EAN - European Article Numbering Show SKU'…" at bounding box center [908, 143] width 1319 height 41
click at [1477, 138] on img "Download in Excel" at bounding box center [1484, 145] width 19 height 19
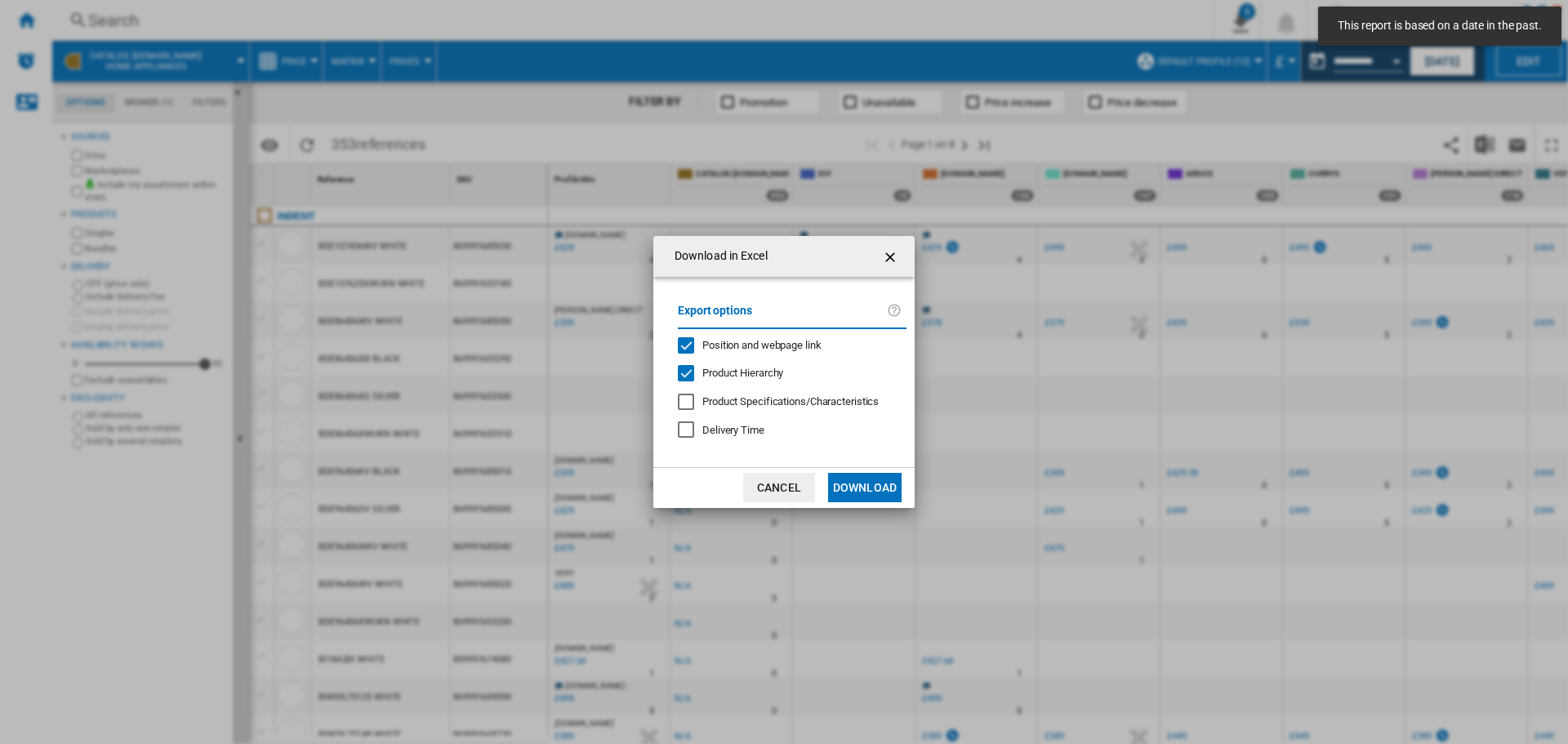
click at [839, 495] on button "Download" at bounding box center [864, 487] width 73 height 29
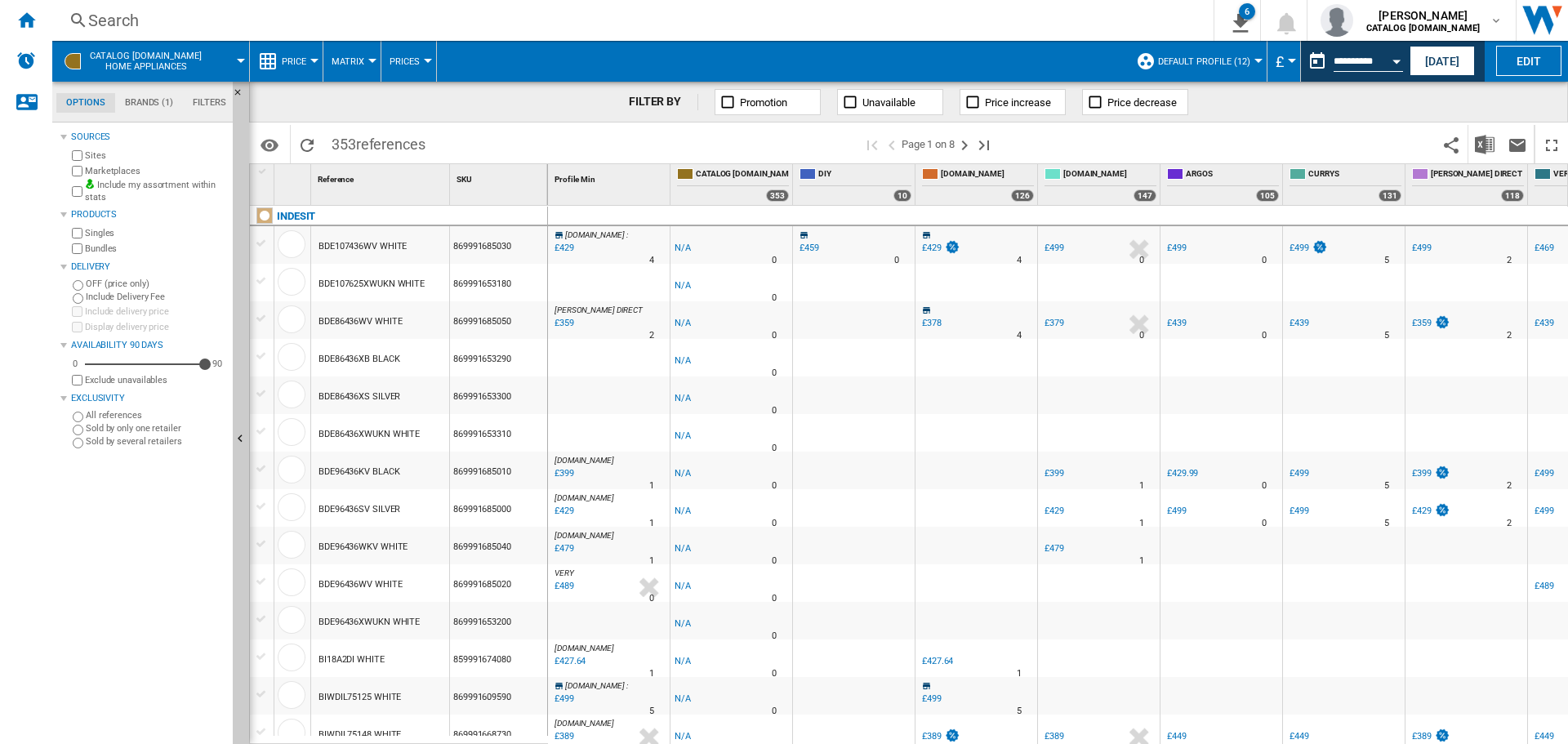
drag, startPoint x: 13, startPoint y: 26, endPoint x: 116, endPoint y: 49, distance: 105.5
click at [13, 26] on div "Home" at bounding box center [26, 20] width 52 height 41
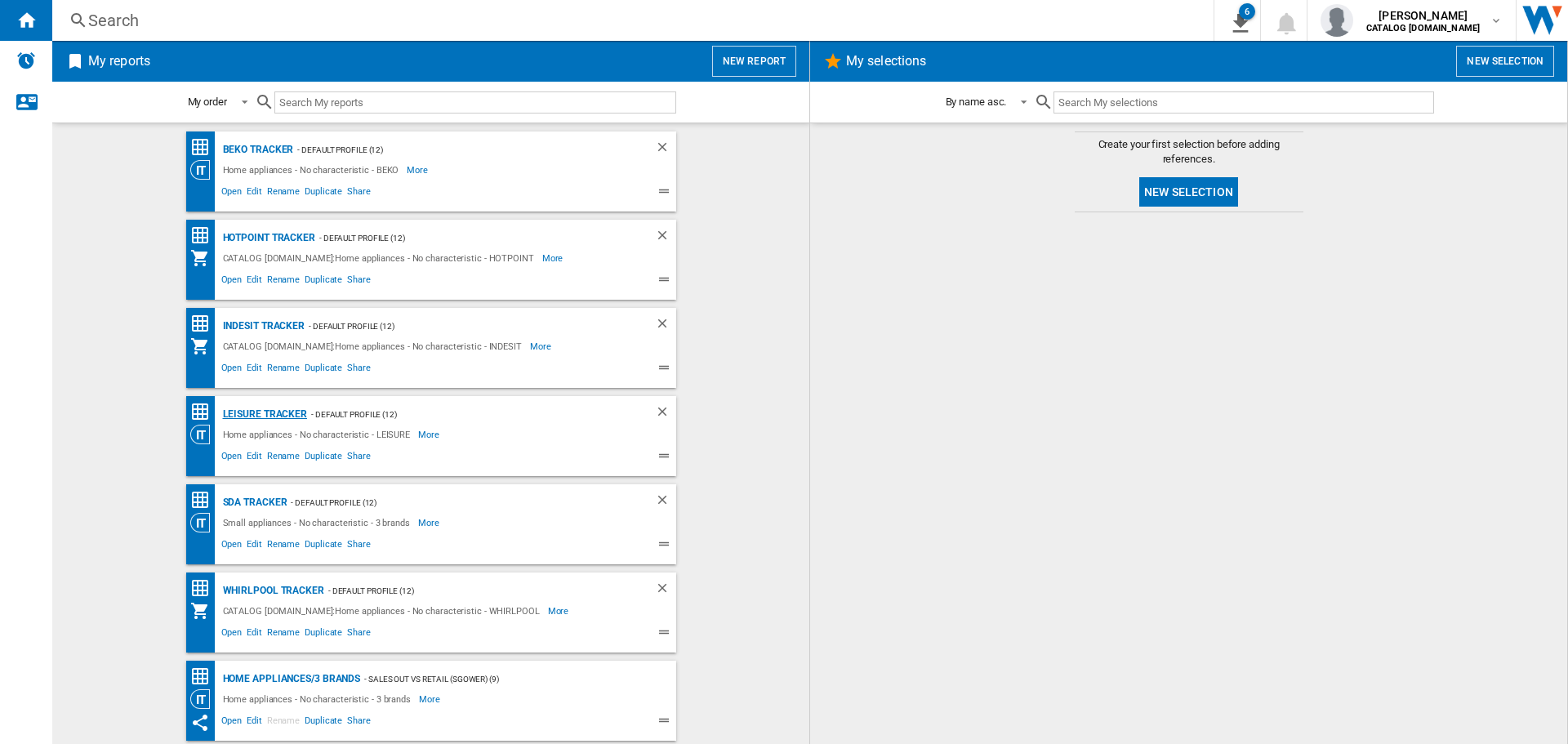
click at [242, 409] on div "LEISURE Tracker" at bounding box center [263, 414] width 89 height 20
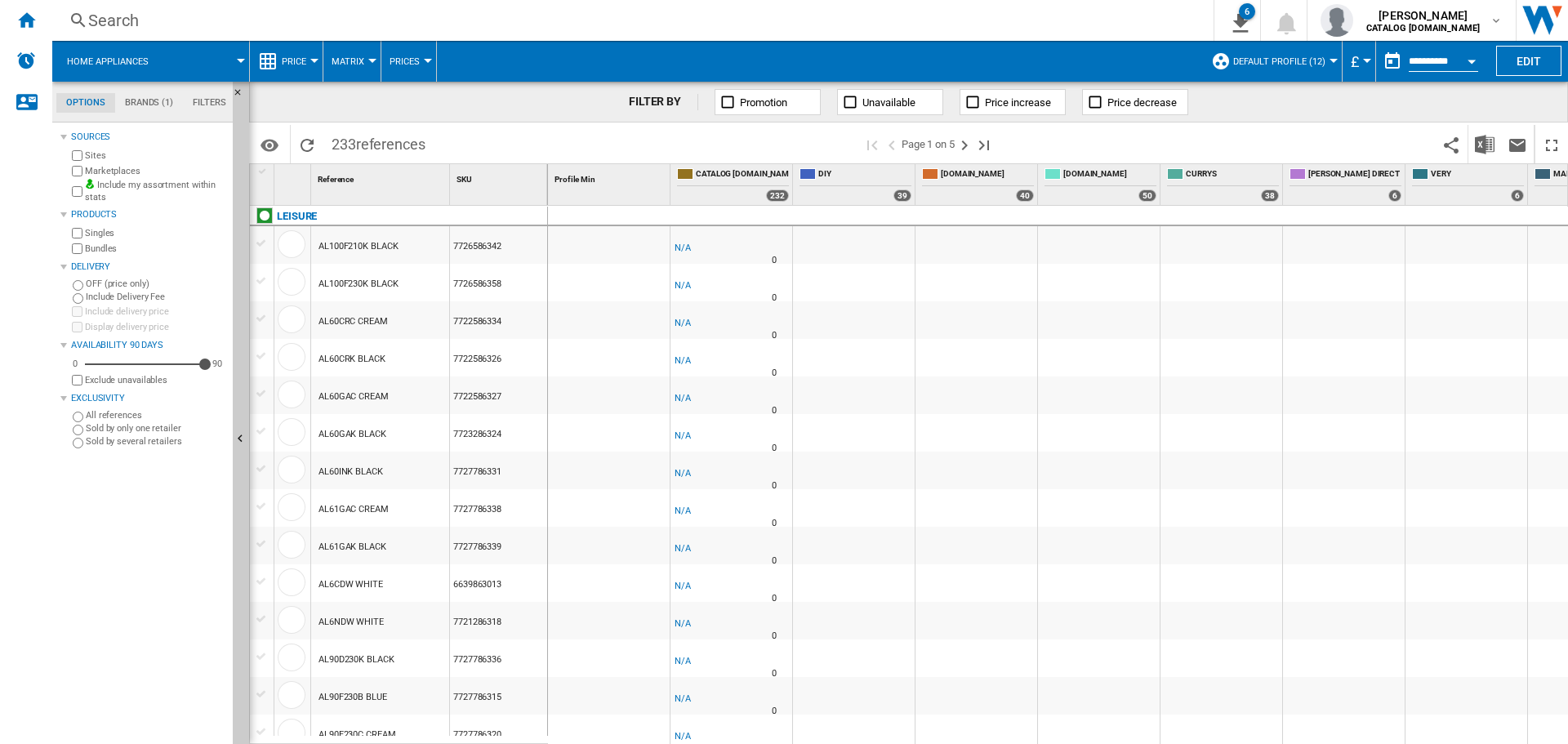
click at [1468, 60] on div "Open calendar" at bounding box center [1471, 62] width 8 height 4
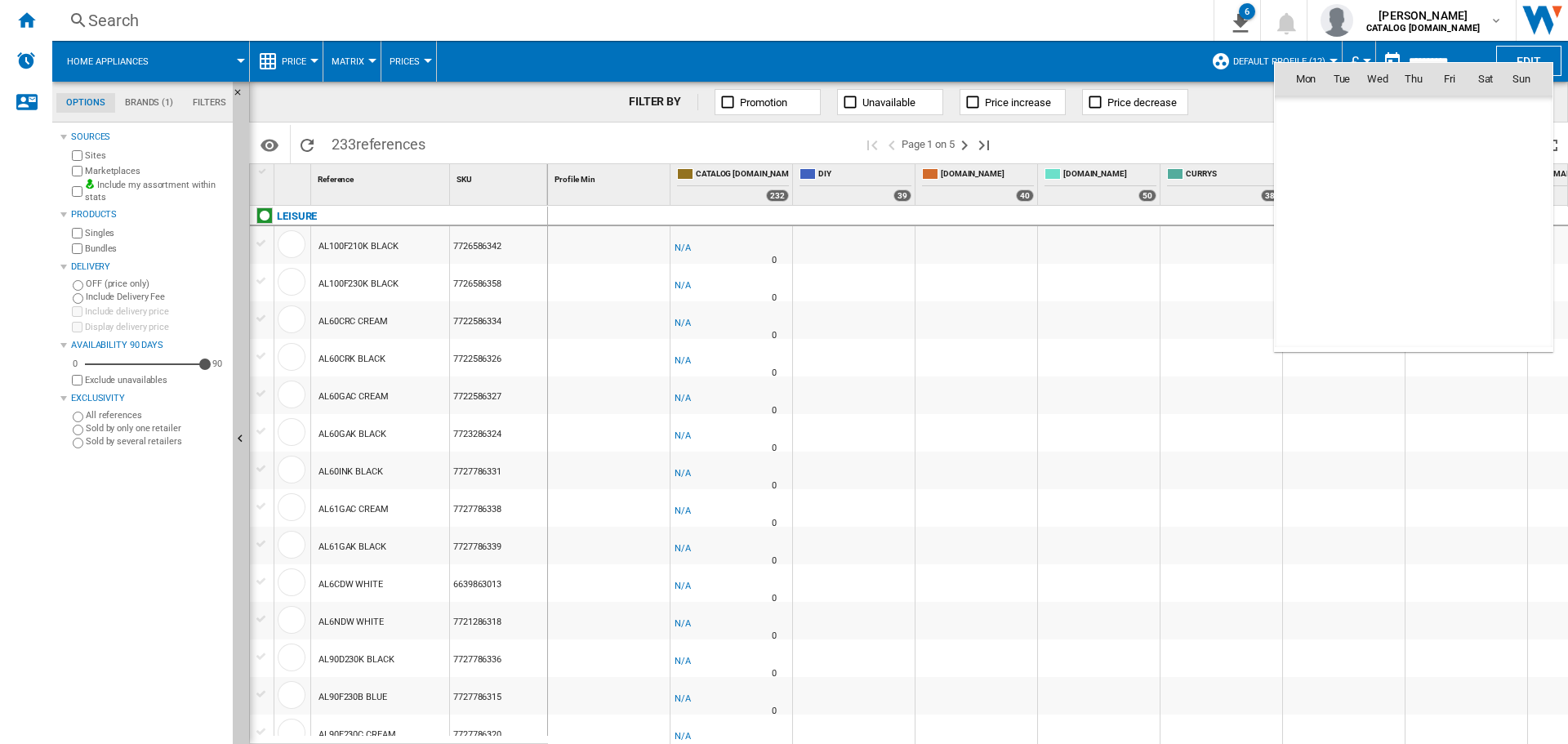
scroll to position [7787, 0]
click at [1426, 184] on span "11" at bounding box center [1413, 185] width 33 height 33
type input "**********"
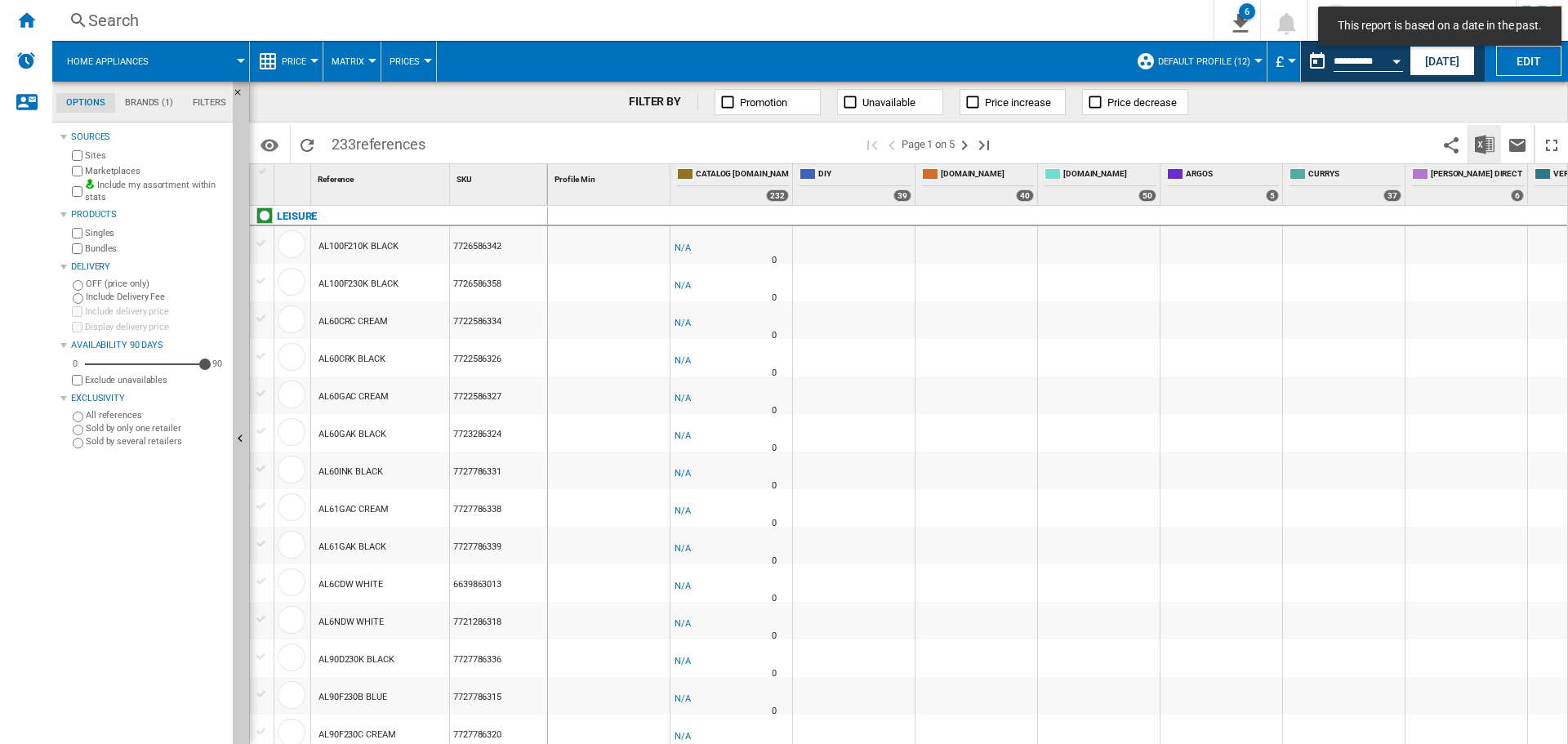
click at [1481, 152] on img "Download in Excel" at bounding box center [1484, 145] width 19 height 19
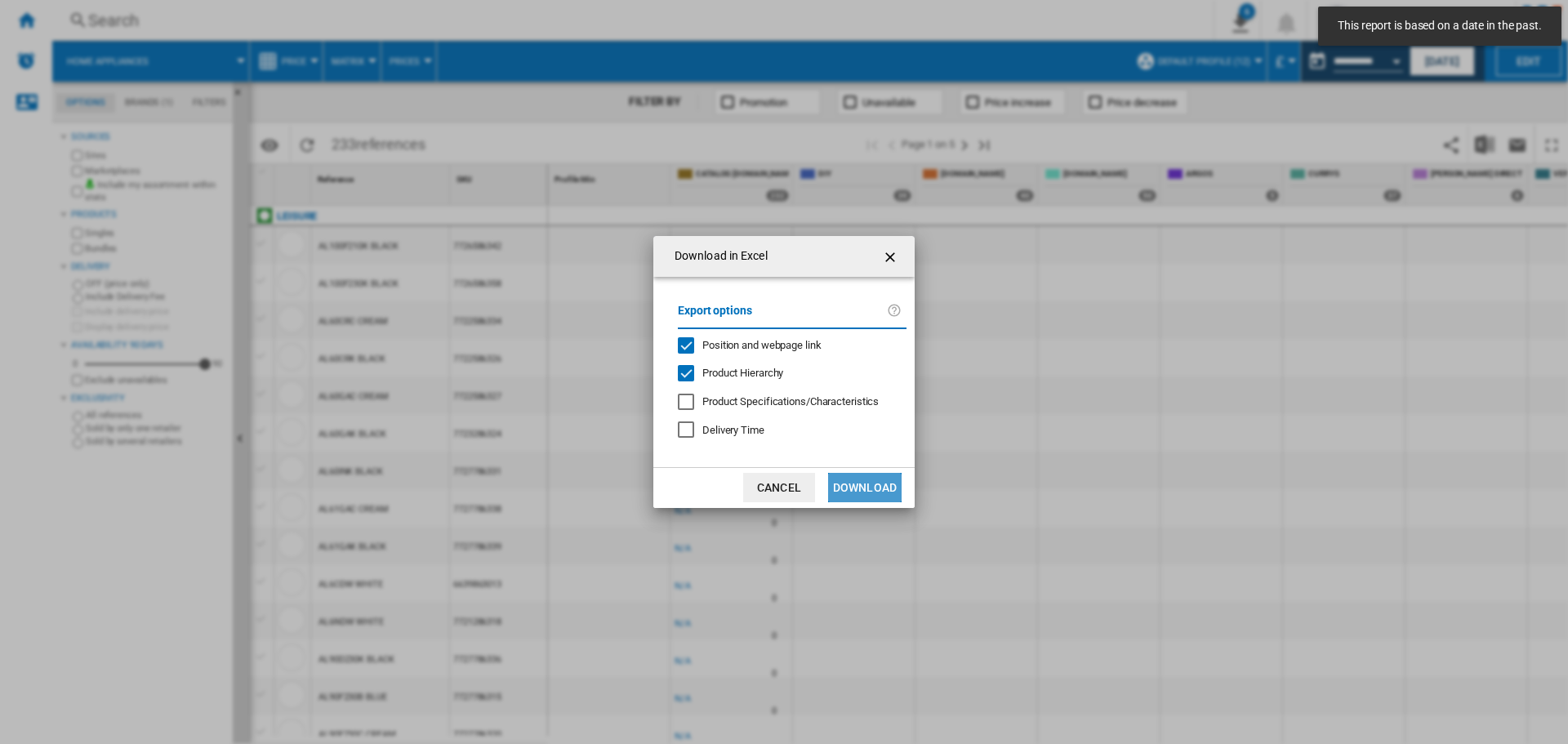
click at [861, 492] on button "Download" at bounding box center [864, 487] width 73 height 29
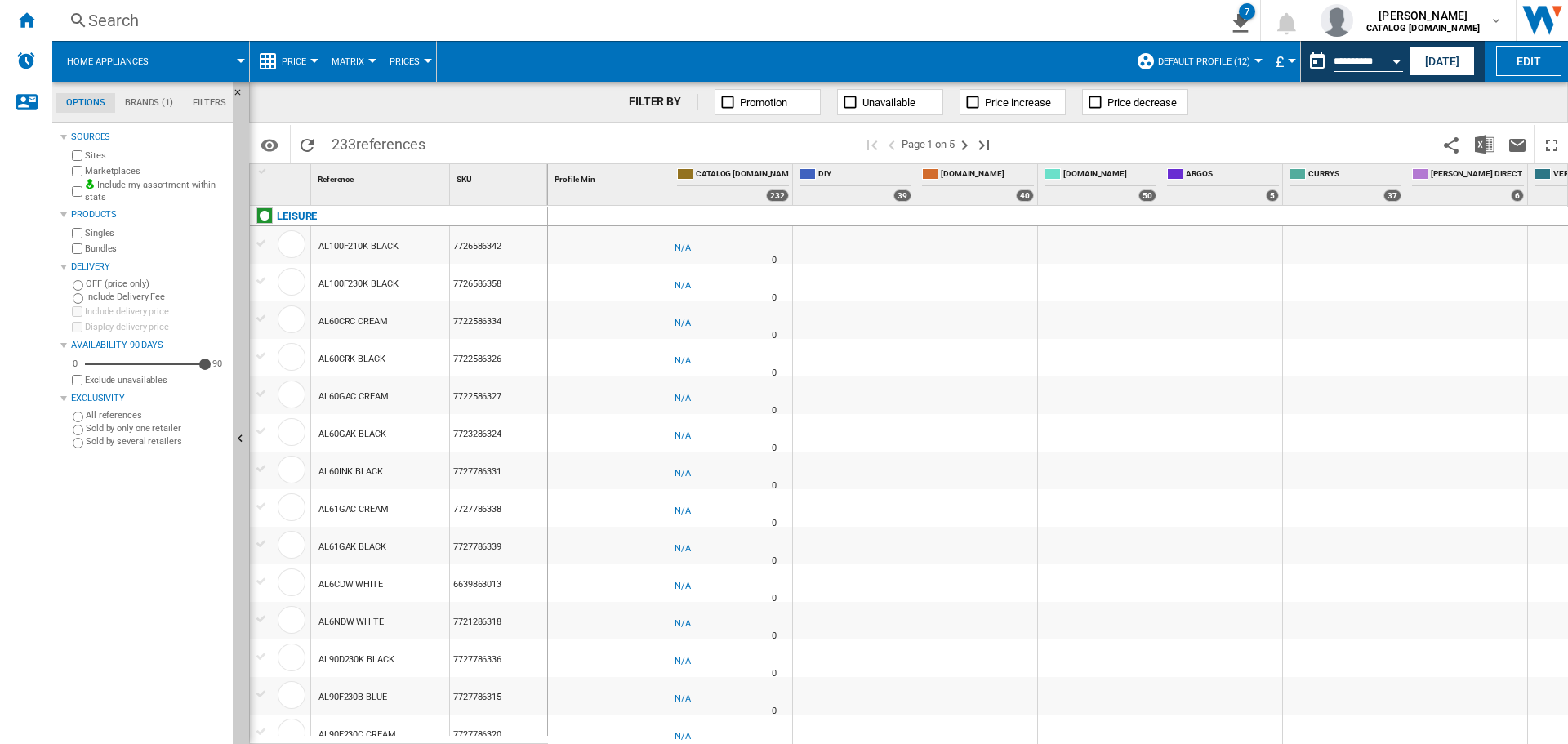
drag, startPoint x: 26, startPoint y: 26, endPoint x: 90, endPoint y: 48, distance: 67.7
click at [25, 26] on ng-md-icon "Home" at bounding box center [26, 19] width 19 height 19
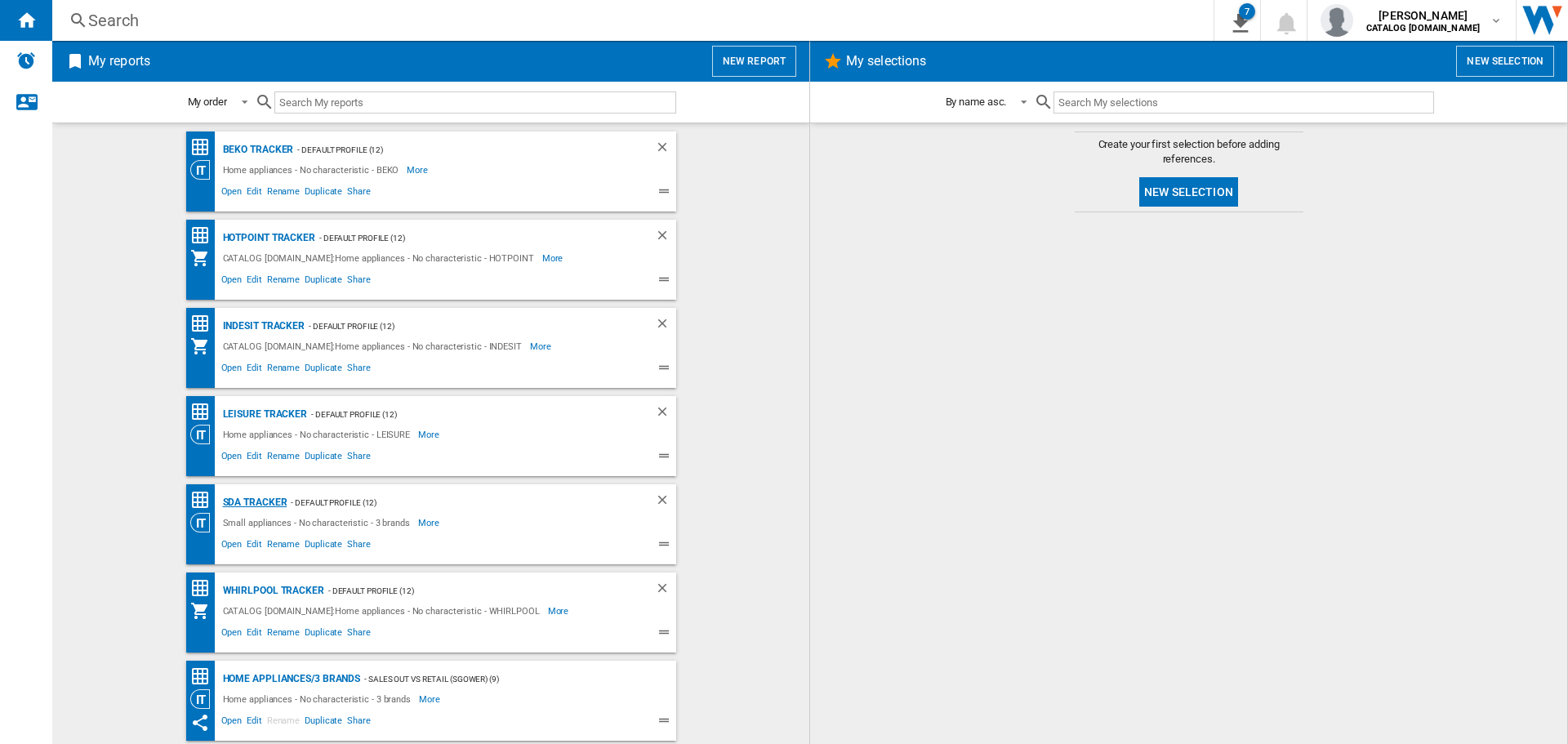
click at [241, 492] on div "SDA Tracker" at bounding box center [253, 502] width 69 height 20
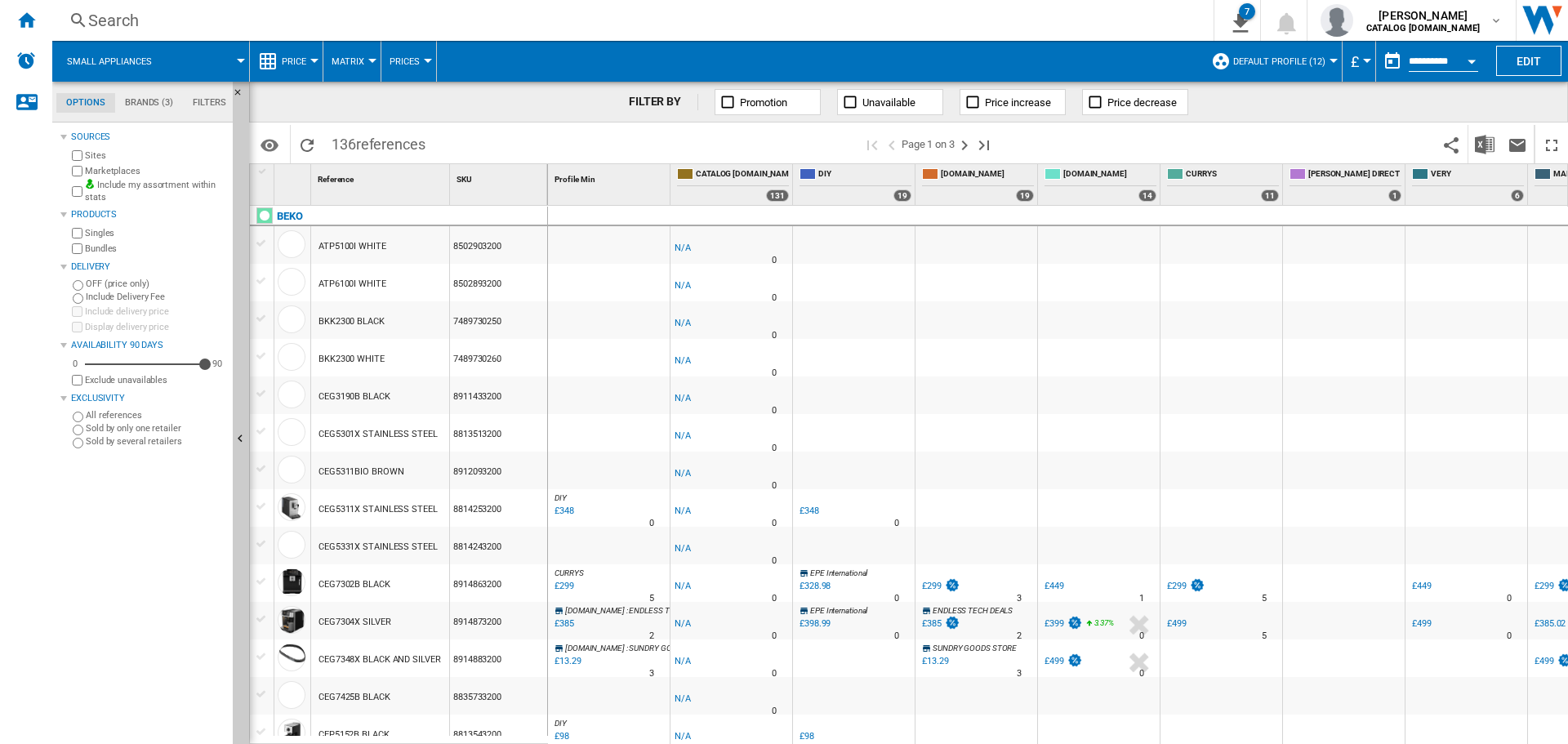
click at [1466, 52] on button "Open calendar" at bounding box center [1471, 58] width 29 height 29
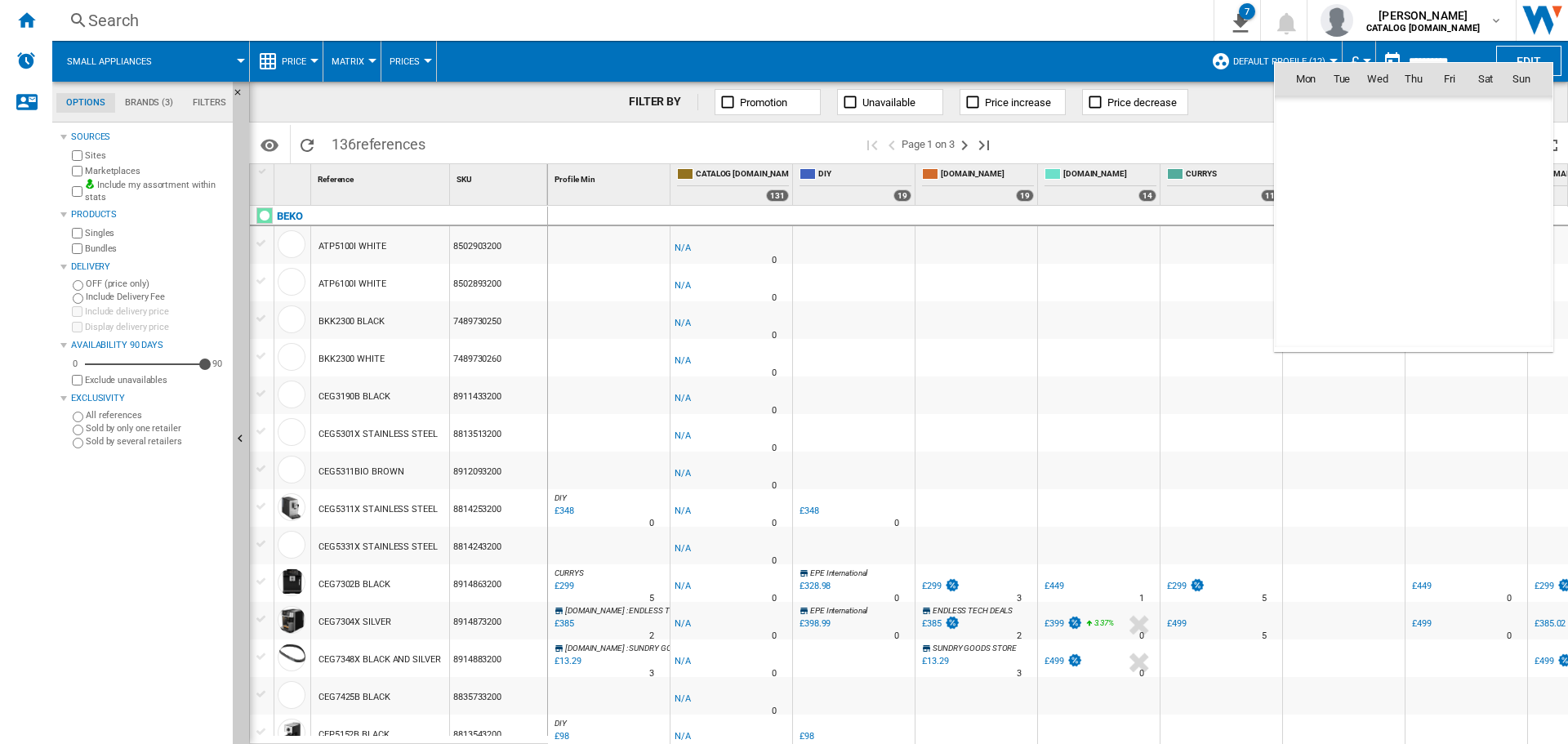
scroll to position [7787, 0]
click at [1412, 182] on span "11" at bounding box center [1413, 185] width 33 height 33
type input "**********"
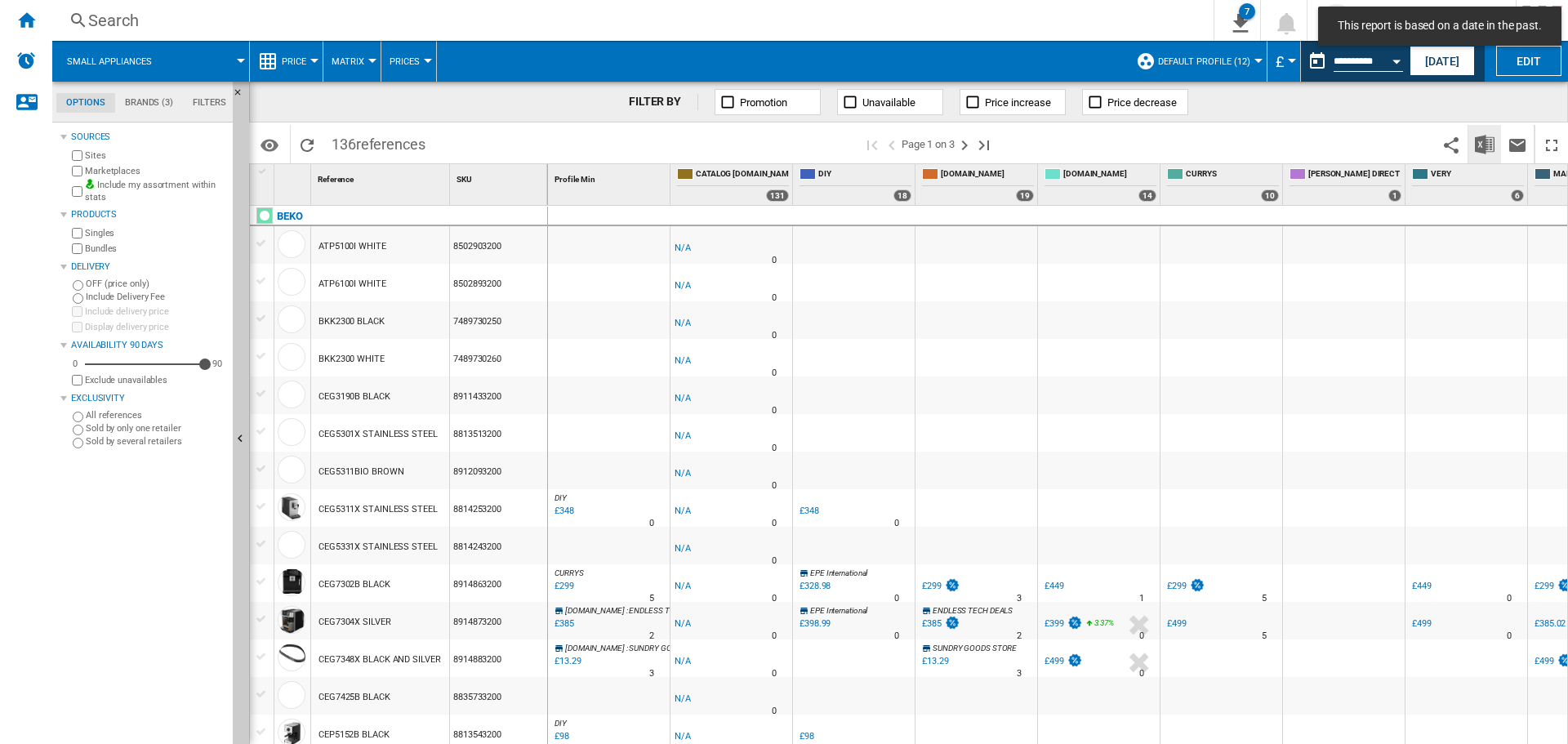
click at [1477, 149] on img "Download in Excel" at bounding box center [1484, 145] width 19 height 19
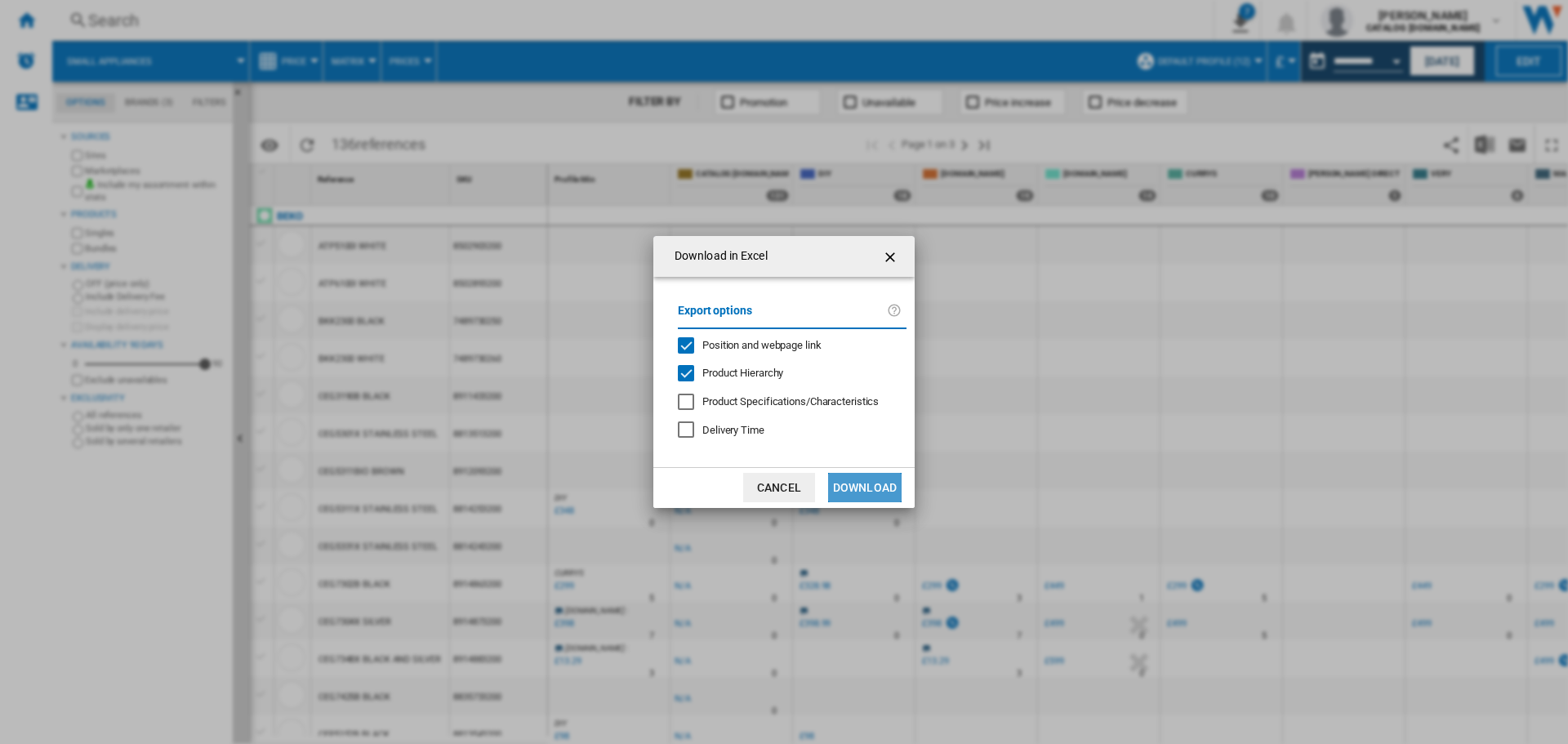
drag, startPoint x: 878, startPoint y: 484, endPoint x: 841, endPoint y: 477, distance: 37.7
click at [878, 486] on button "Download" at bounding box center [864, 487] width 73 height 29
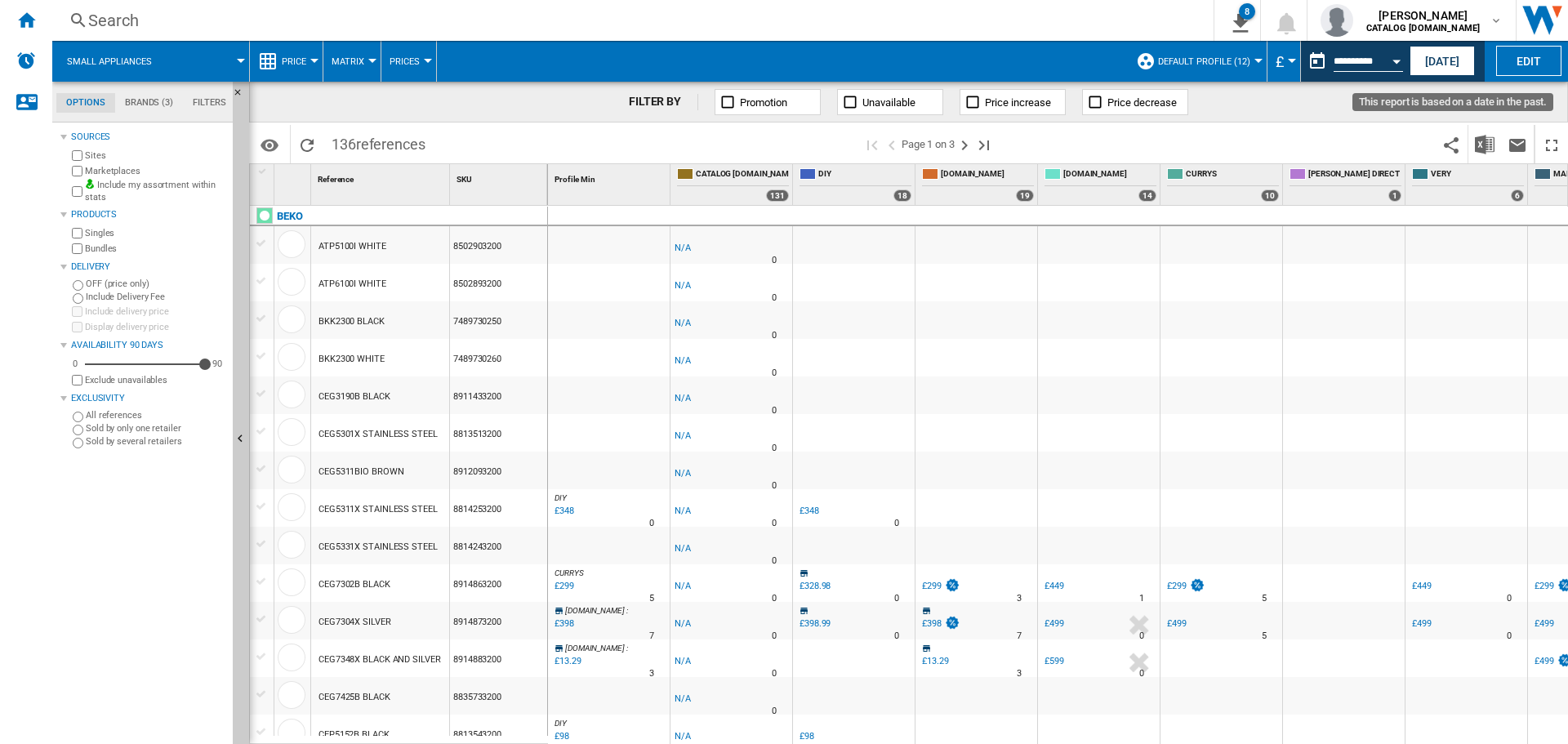
click at [1390, 56] on button "Open calendar" at bounding box center [1396, 58] width 29 height 29
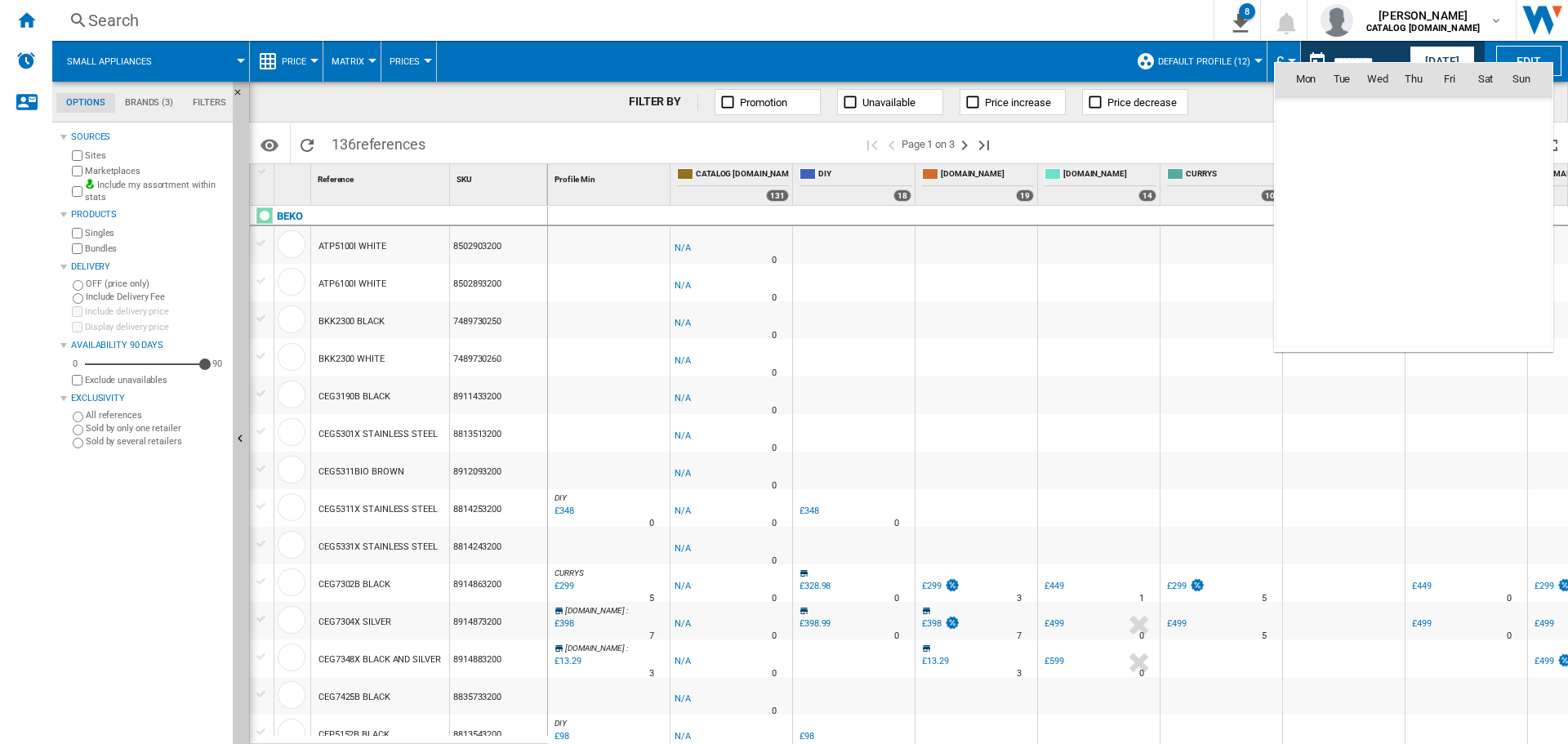
scroll to position [7787, 0]
click at [1406, 186] on span "11" at bounding box center [1413, 185] width 33 height 33
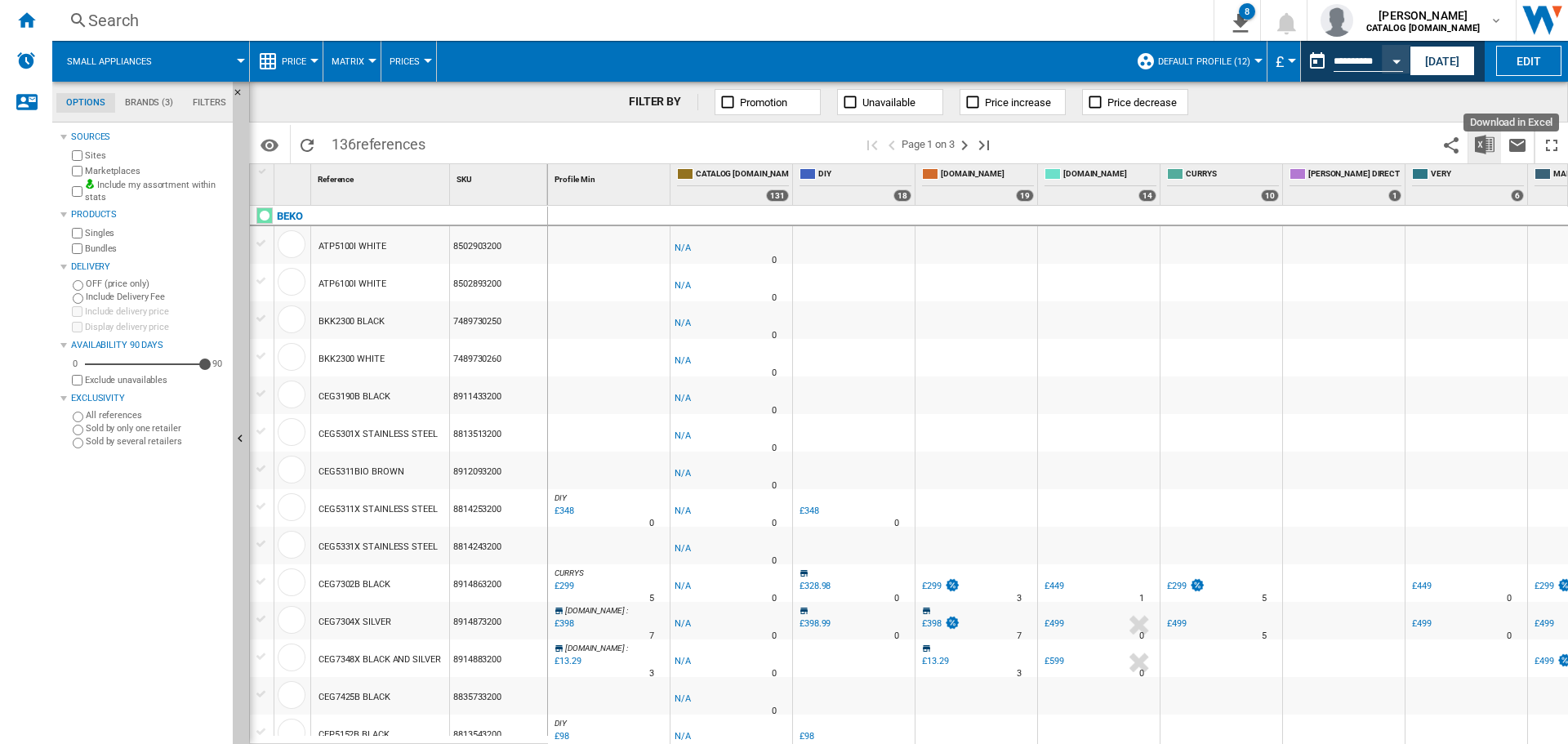
click at [1483, 146] on img "Download in Excel" at bounding box center [1484, 145] width 19 height 19
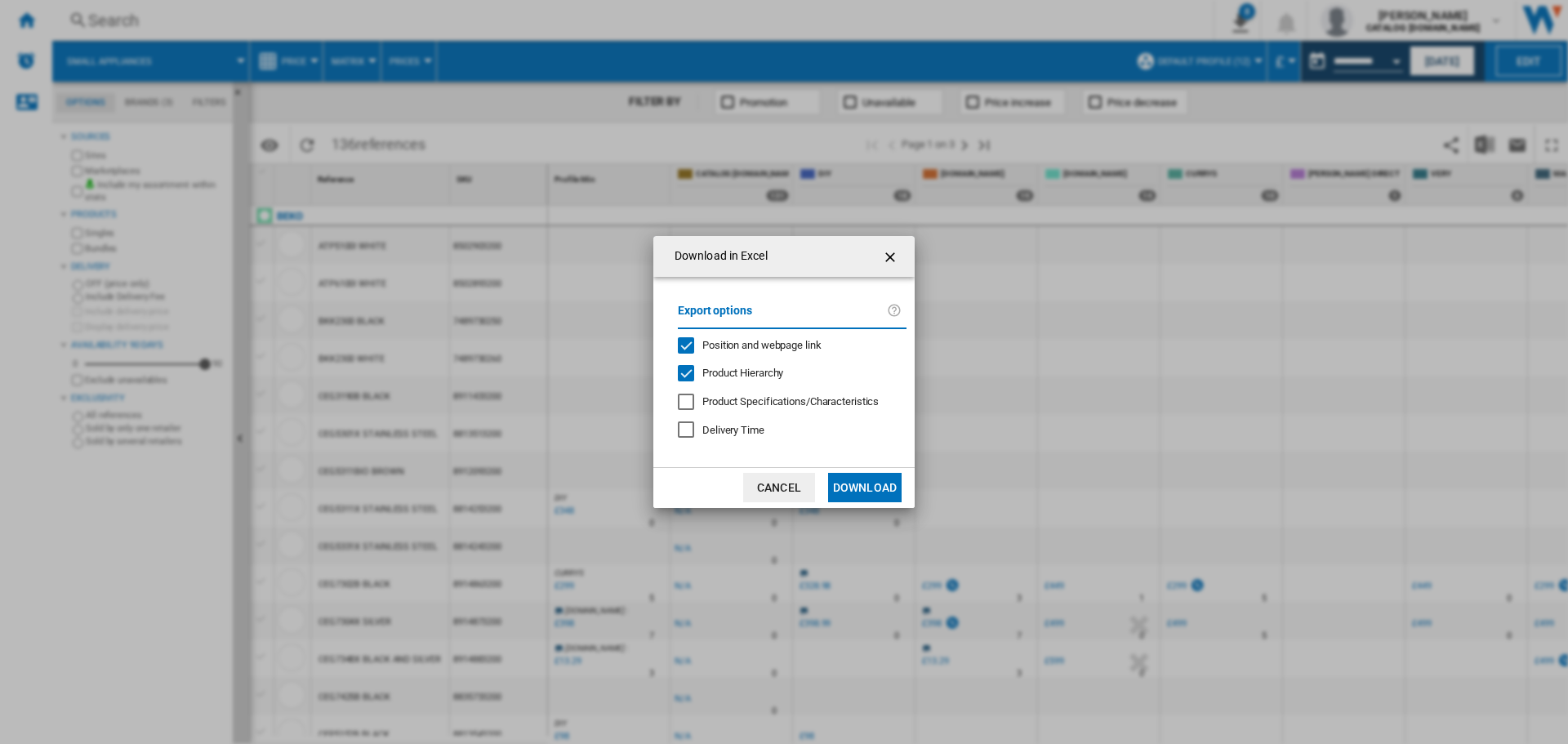
click at [847, 469] on md-dialog-actions "Cancel Download" at bounding box center [784, 487] width 261 height 41
click at [849, 484] on button "Download" at bounding box center [864, 487] width 73 height 29
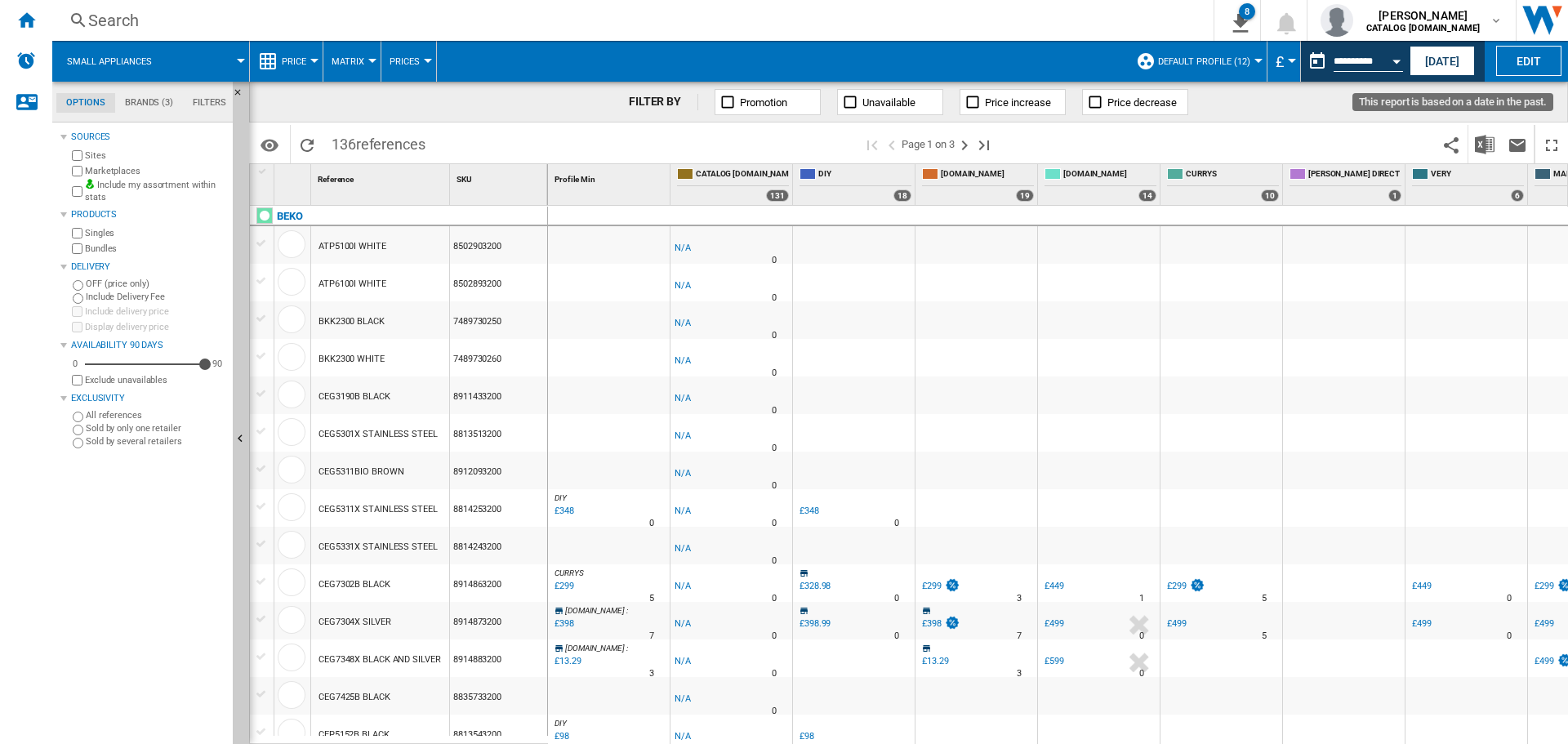
click at [1394, 62] on div "Open calendar" at bounding box center [1396, 62] width 8 height 4
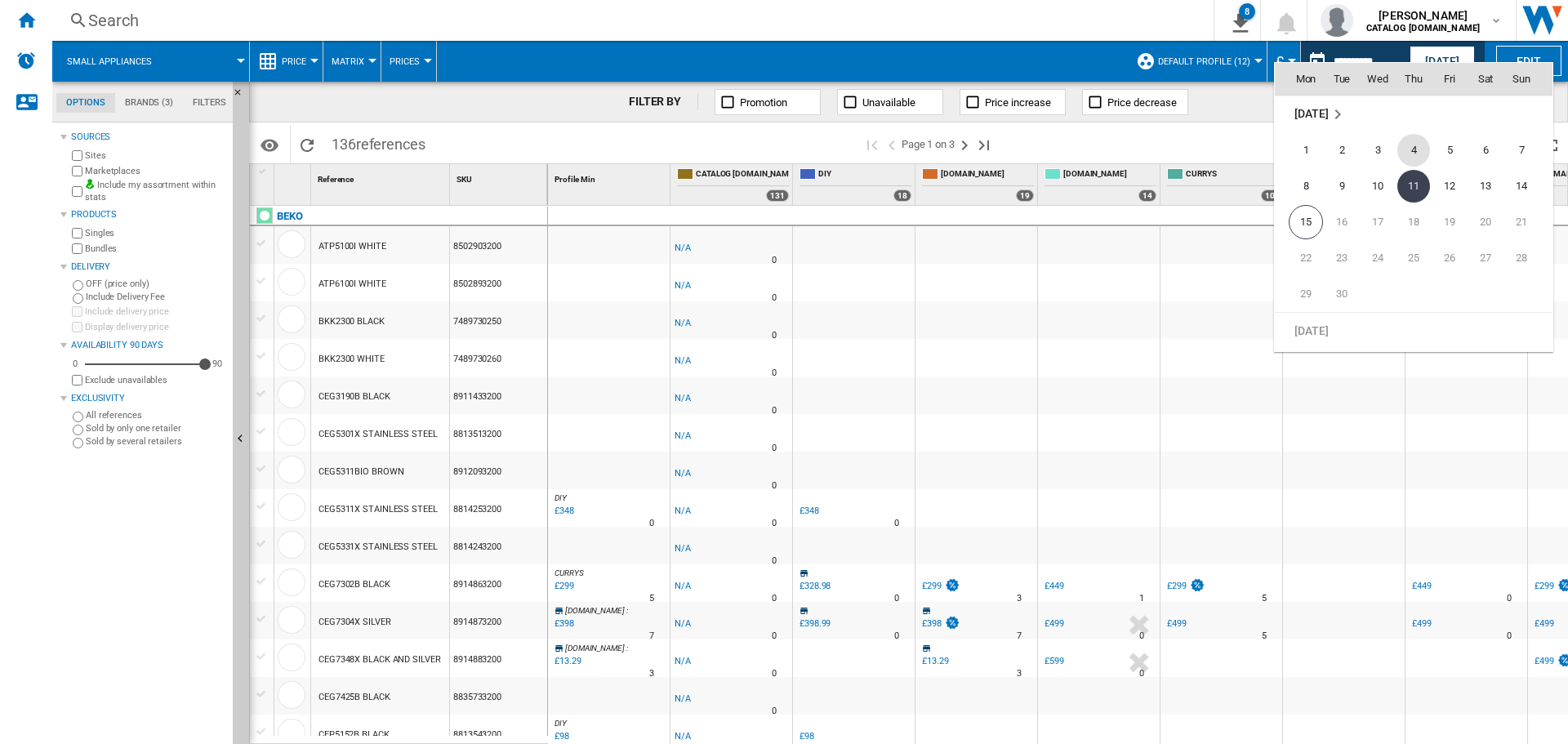
click at [1418, 145] on span "4" at bounding box center [1413, 150] width 33 height 33
type input "**********"
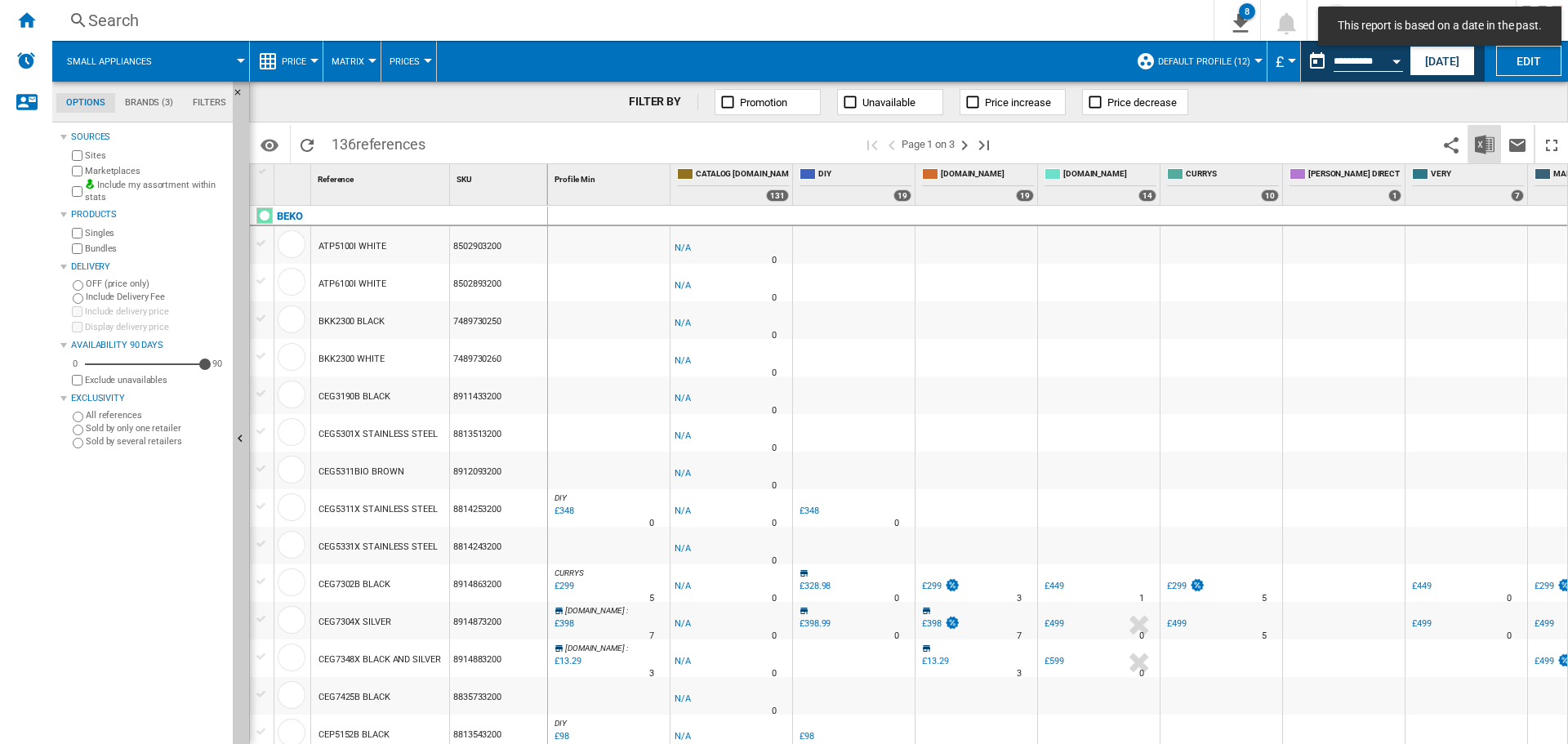
click at [1475, 150] on img "Download in Excel" at bounding box center [1484, 145] width 19 height 19
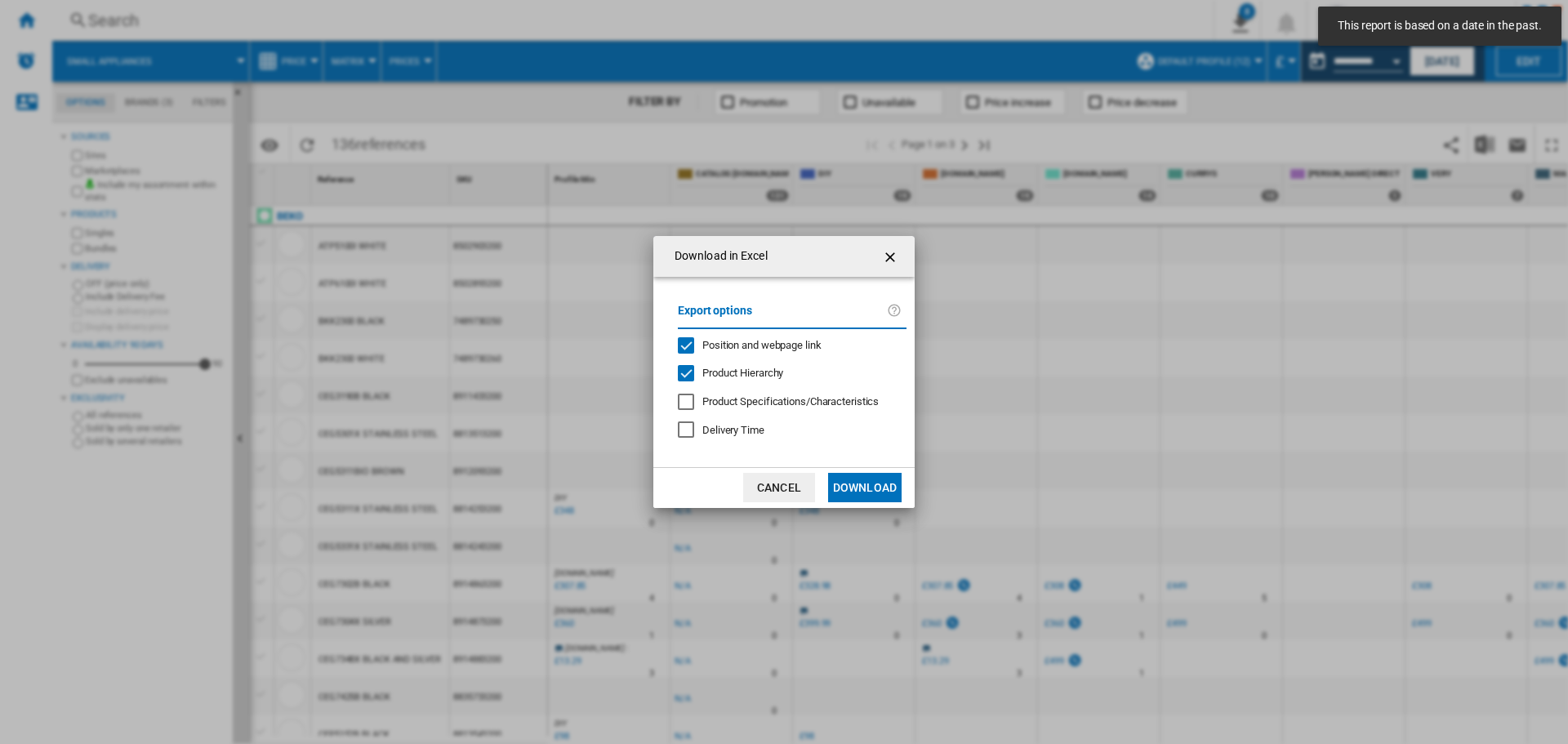
click at [854, 504] on md-dialog-actions "Cancel Download" at bounding box center [784, 487] width 261 height 41
click at [855, 485] on button "Download" at bounding box center [864, 487] width 73 height 29
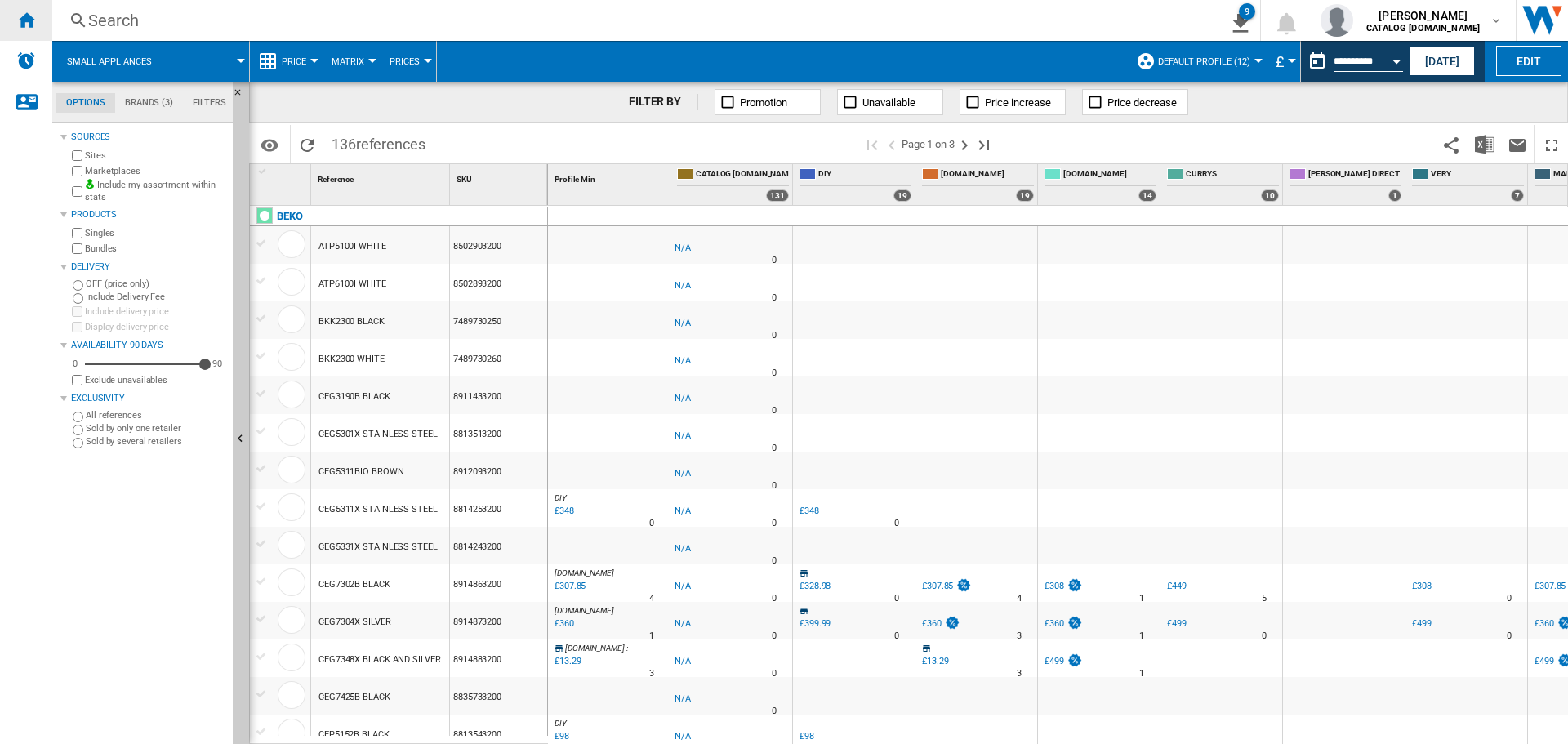
drag, startPoint x: 42, startPoint y: 17, endPoint x: 14, endPoint y: 30, distance: 30.9
click at [41, 17] on div "Home" at bounding box center [26, 20] width 52 height 41
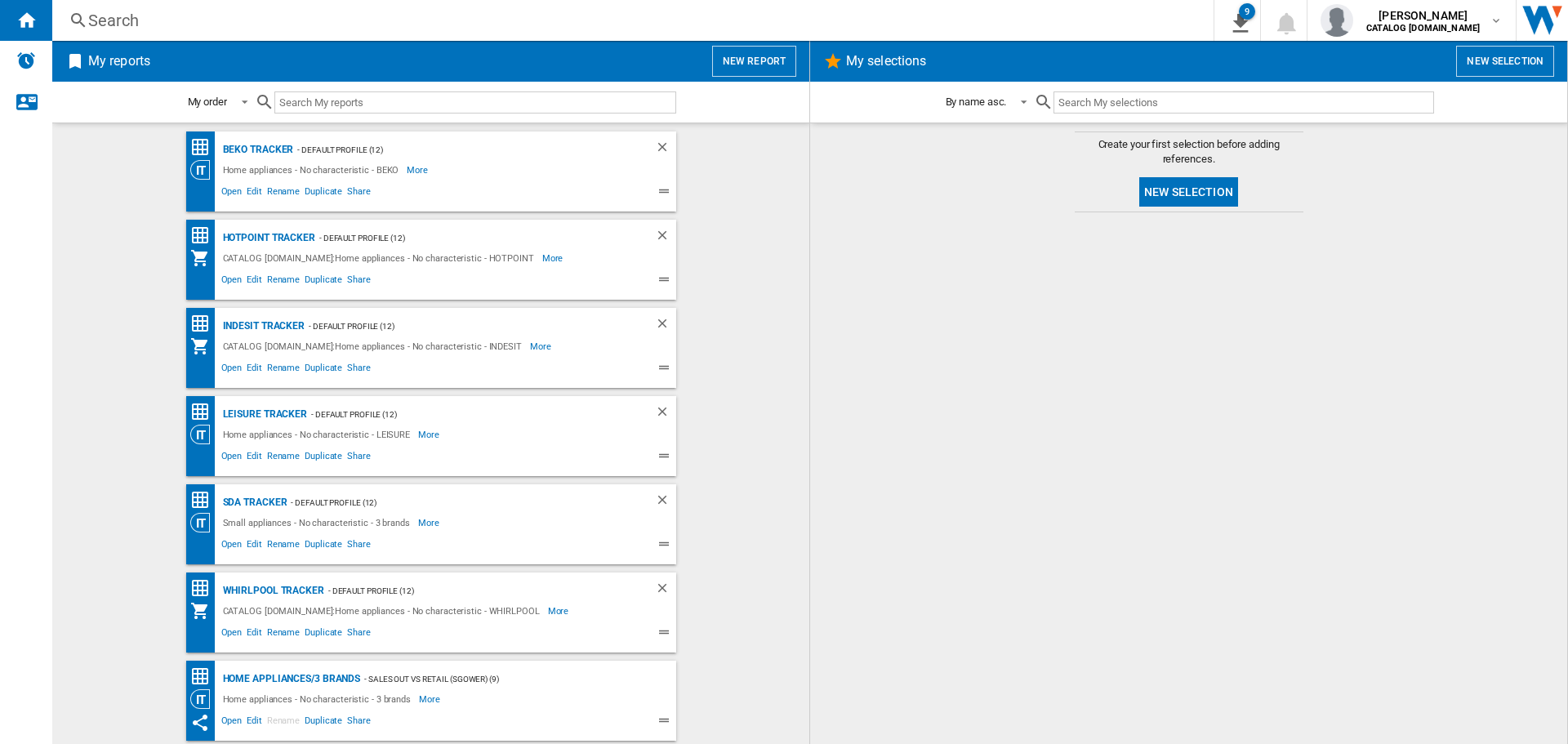
drag, startPoint x: 275, startPoint y: 582, endPoint x: 278, endPoint y: 572, distance: 10.4
click at [275, 582] on div "Whirlpool Tracker" at bounding box center [271, 590] width 105 height 20
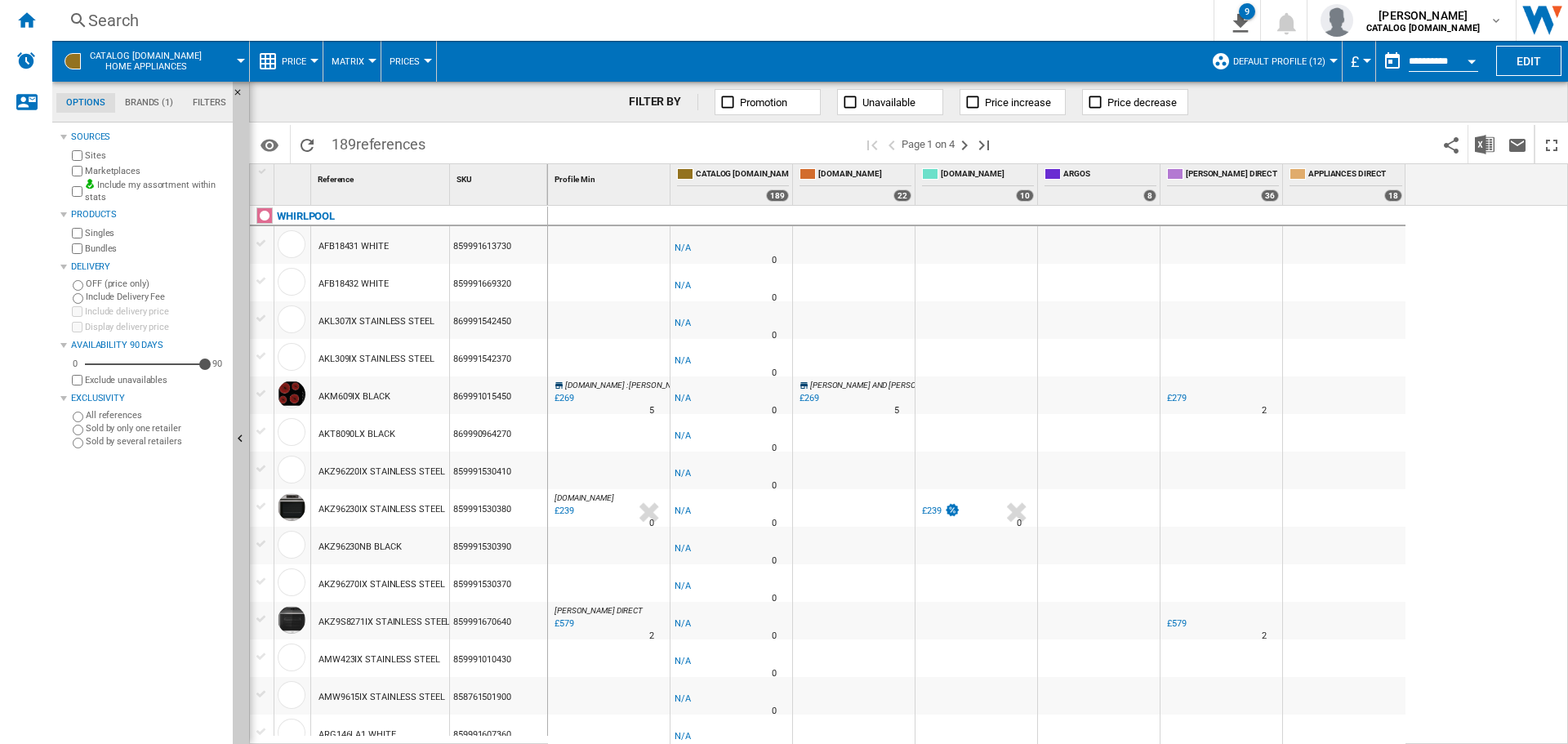
click at [1477, 60] on button "Open calendar" at bounding box center [1471, 58] width 29 height 29
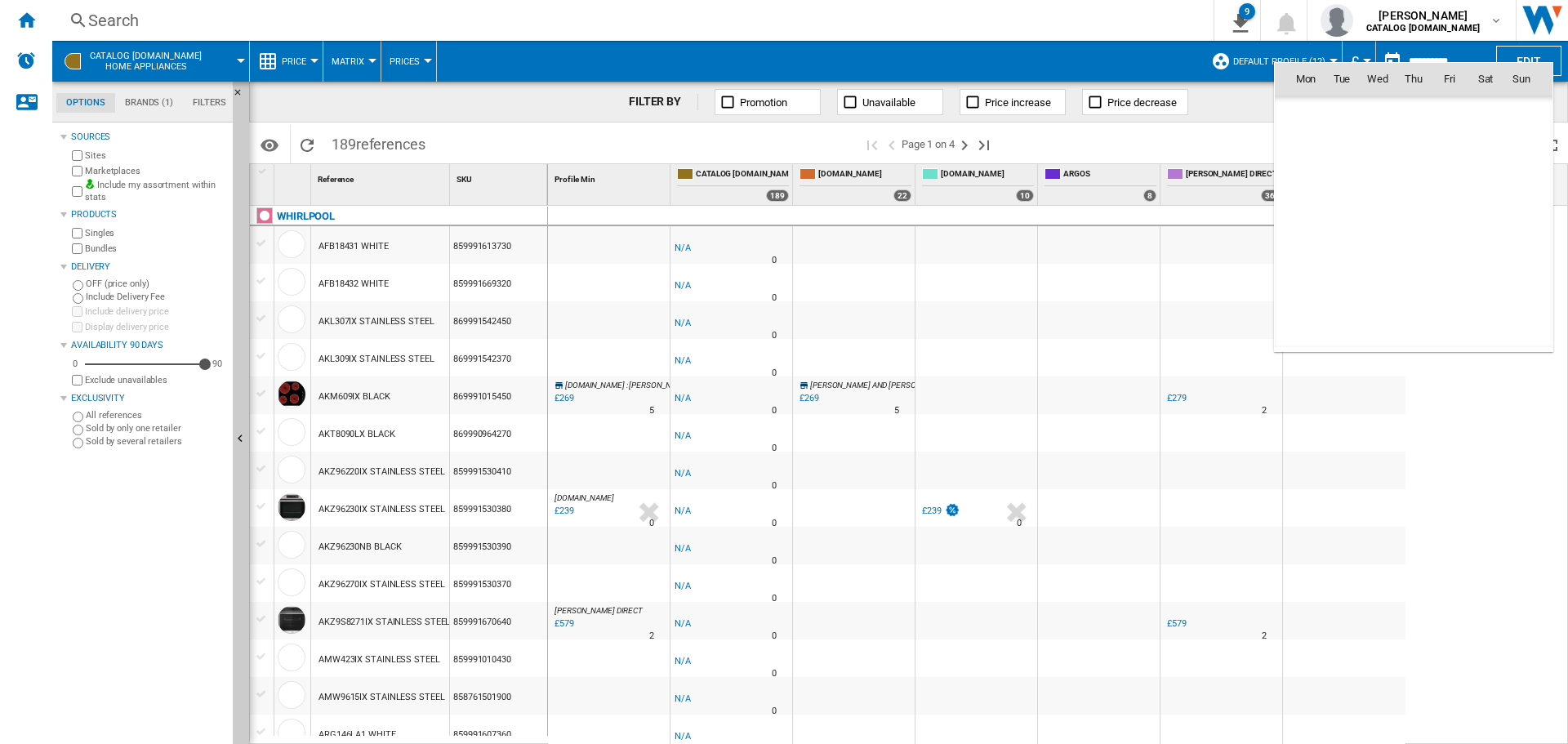
scroll to position [7787, 0]
click at [1416, 185] on span "11" at bounding box center [1413, 185] width 33 height 33
type input "**********"
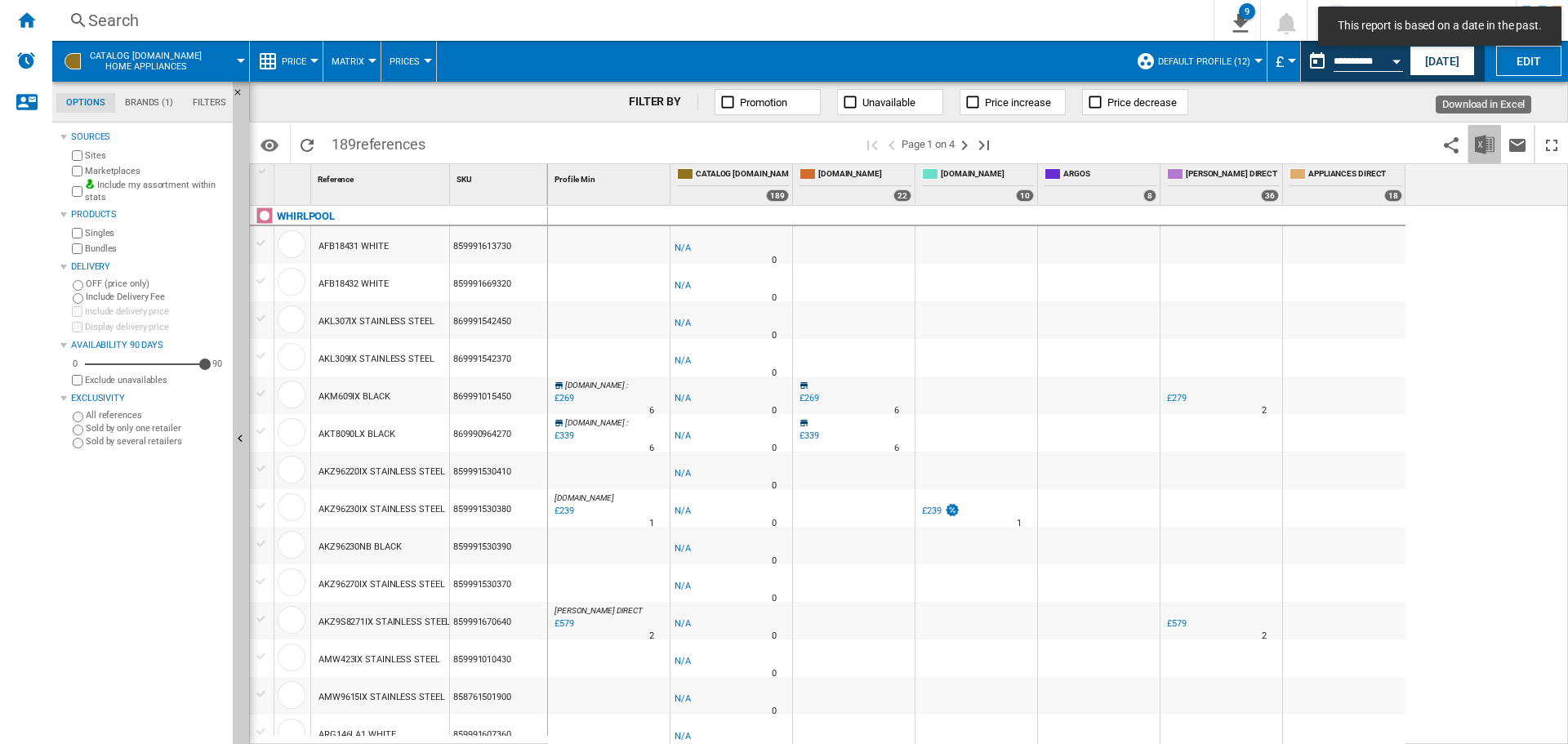
click at [1484, 147] on img "Download in Excel" at bounding box center [1484, 145] width 19 height 19
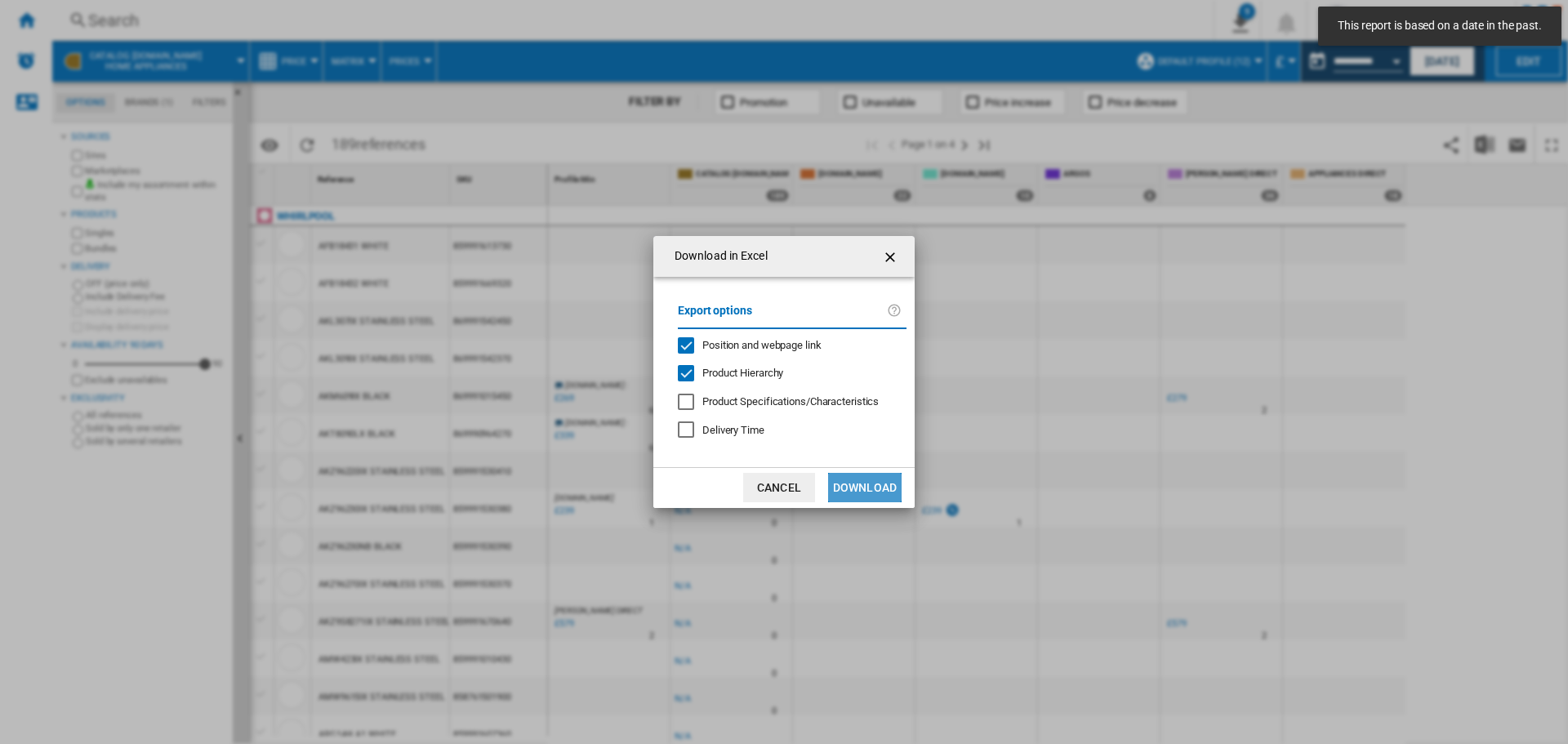
click at [843, 489] on button "Download" at bounding box center [864, 487] width 73 height 29
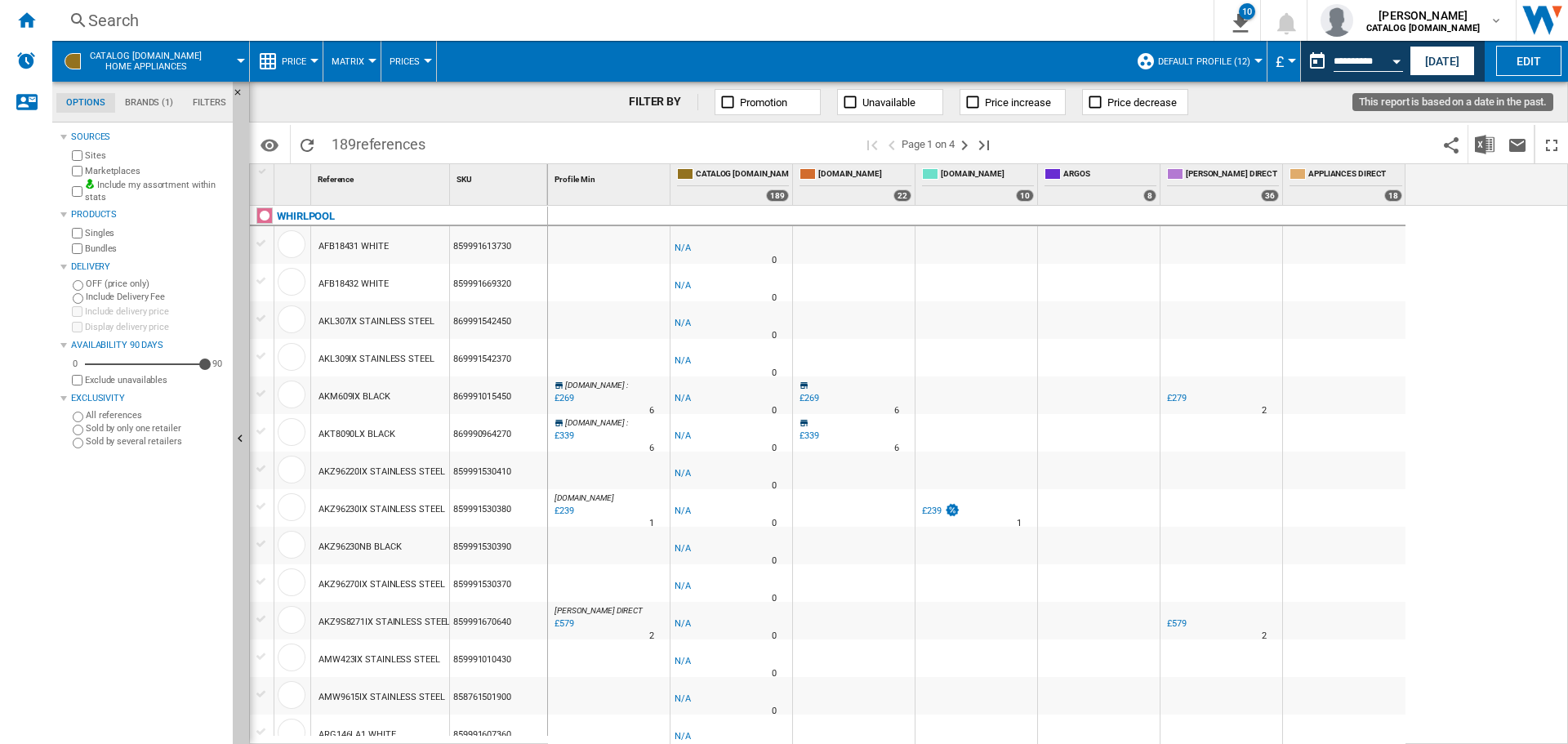
click at [1385, 61] on button "Open calendar" at bounding box center [1396, 58] width 29 height 29
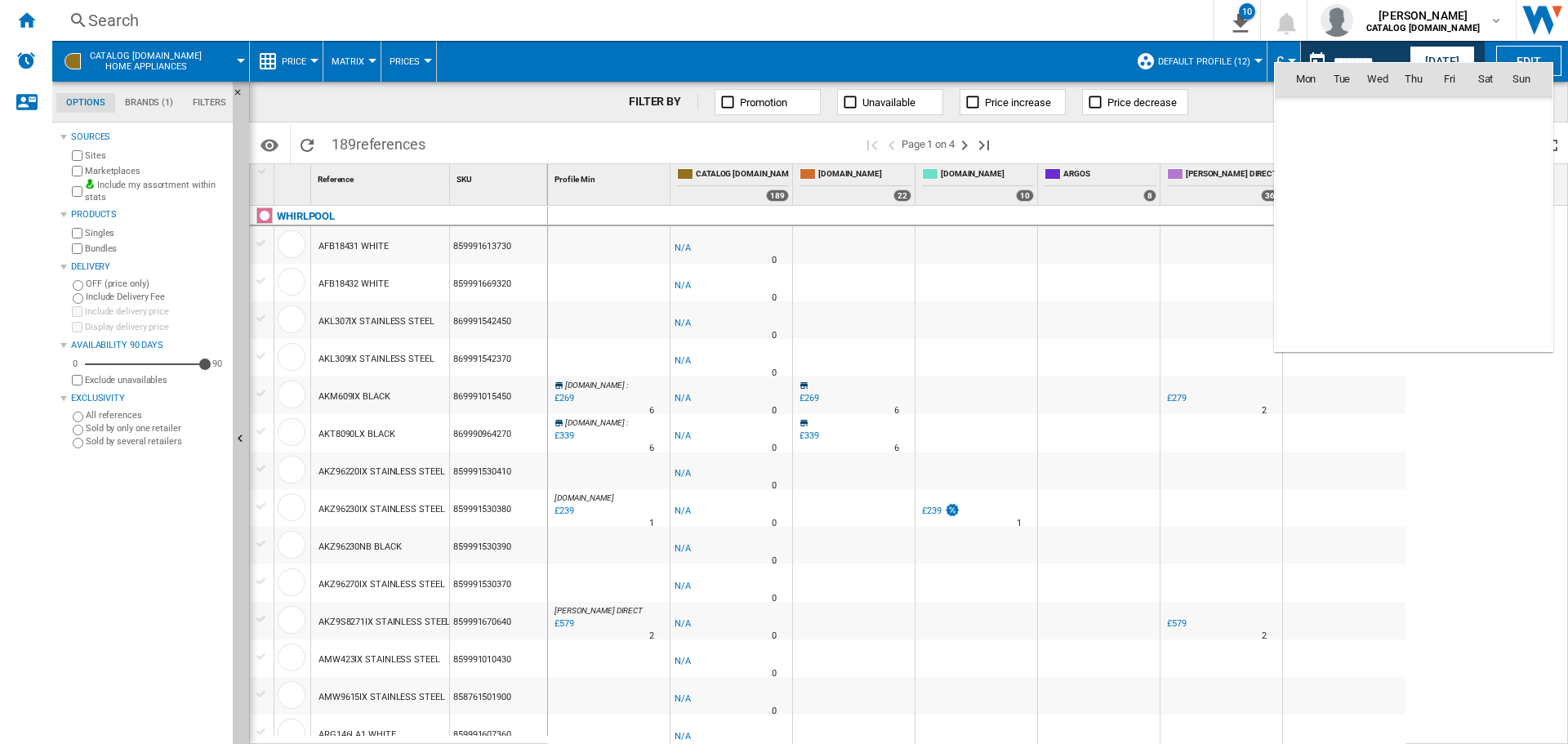
scroll to position [7787, 0]
click at [1412, 140] on span "4" at bounding box center [1413, 150] width 33 height 33
type input "**********"
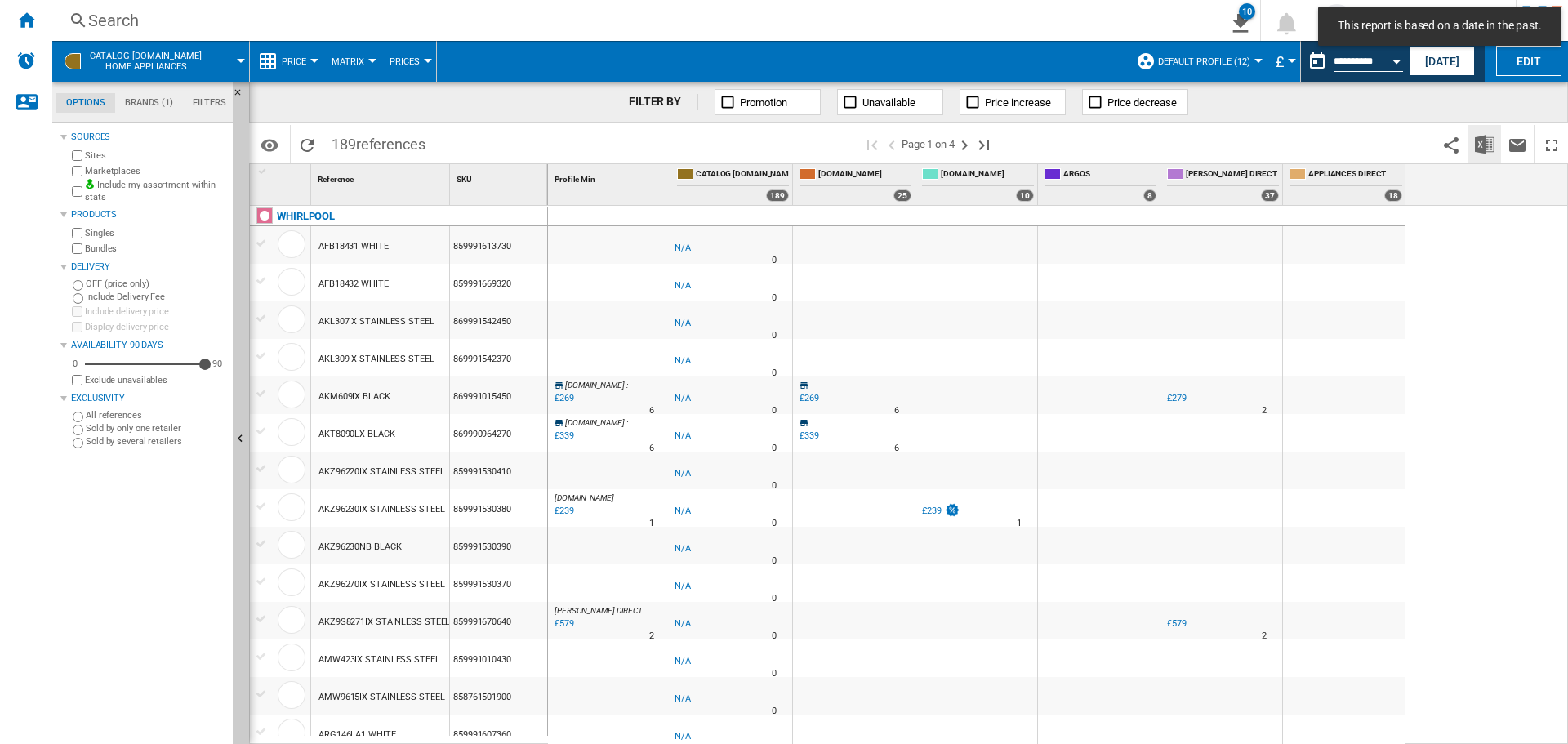
click at [1478, 148] on img "Download in Excel" at bounding box center [1484, 145] width 19 height 19
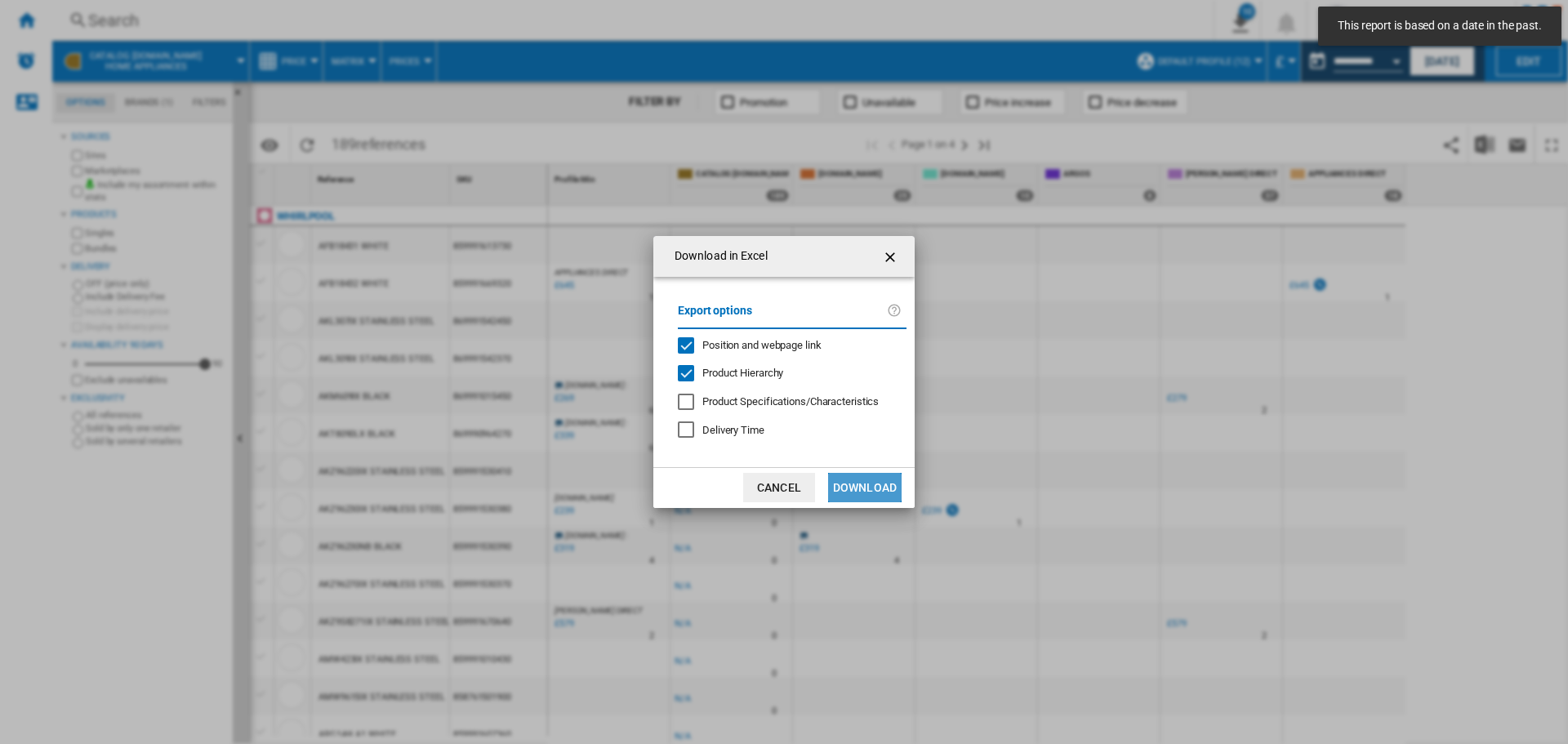
click at [858, 489] on button "Download" at bounding box center [864, 487] width 73 height 29
